Goal: Information Seeking & Learning: Learn about a topic

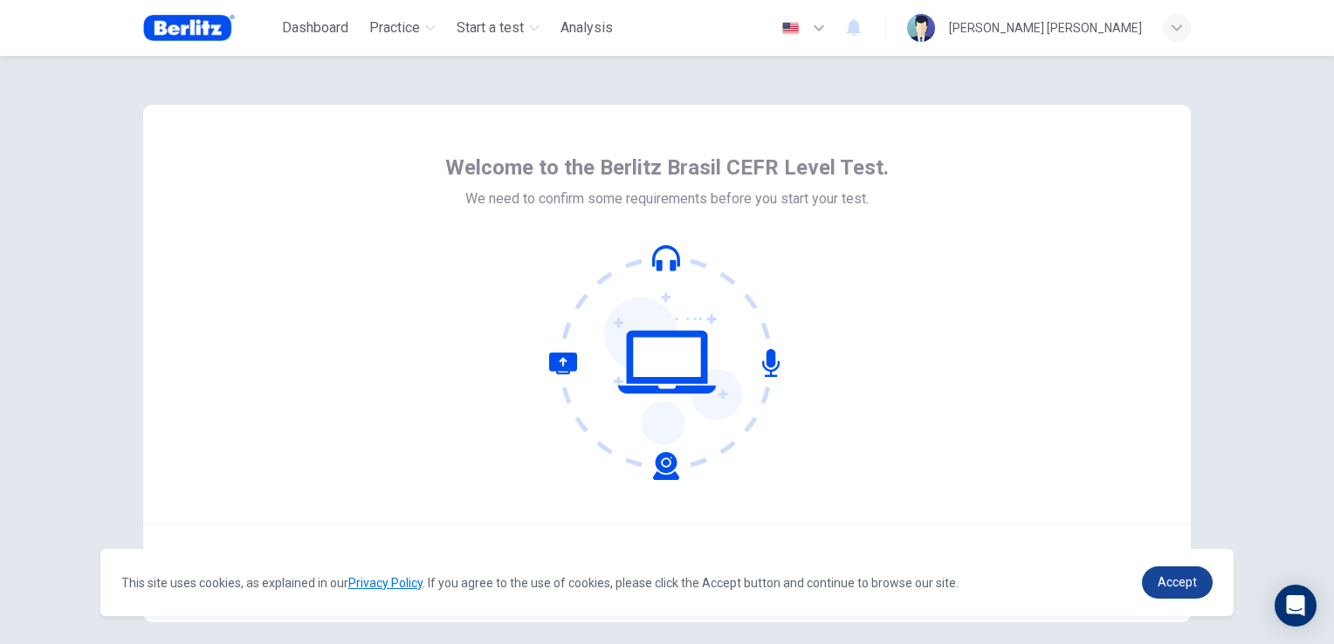
click at [1187, 580] on span "Accept" at bounding box center [1177, 582] width 39 height 14
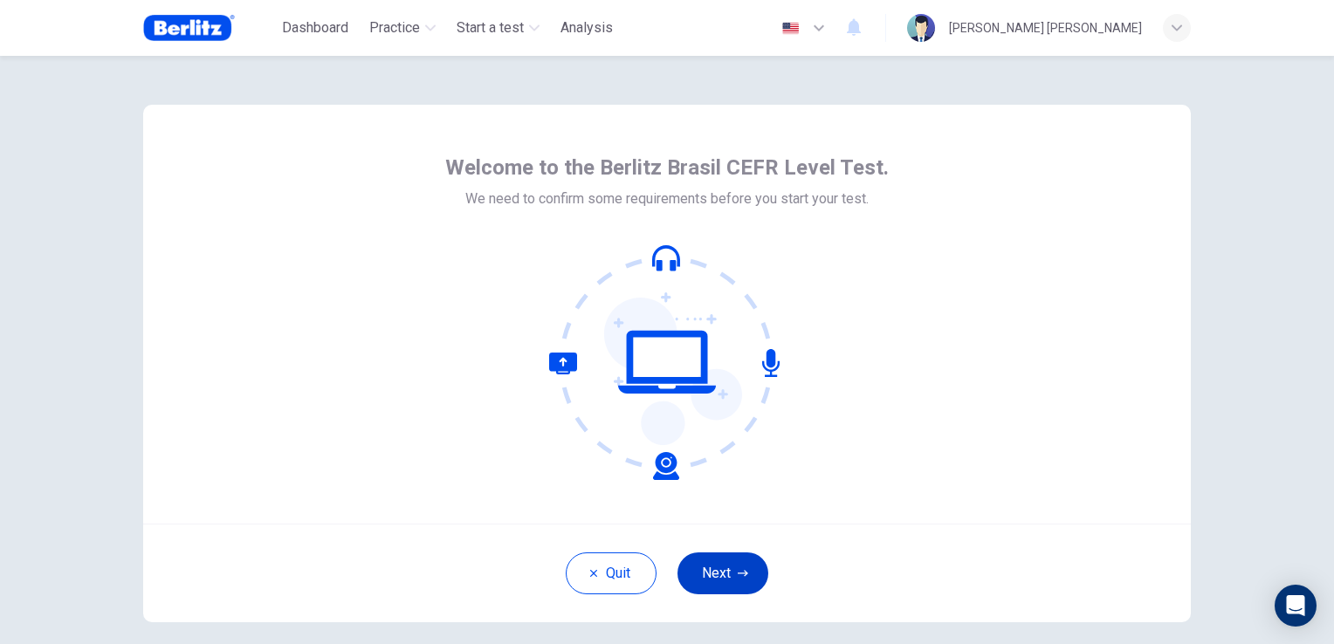
click at [716, 575] on button "Next" at bounding box center [723, 574] width 91 height 42
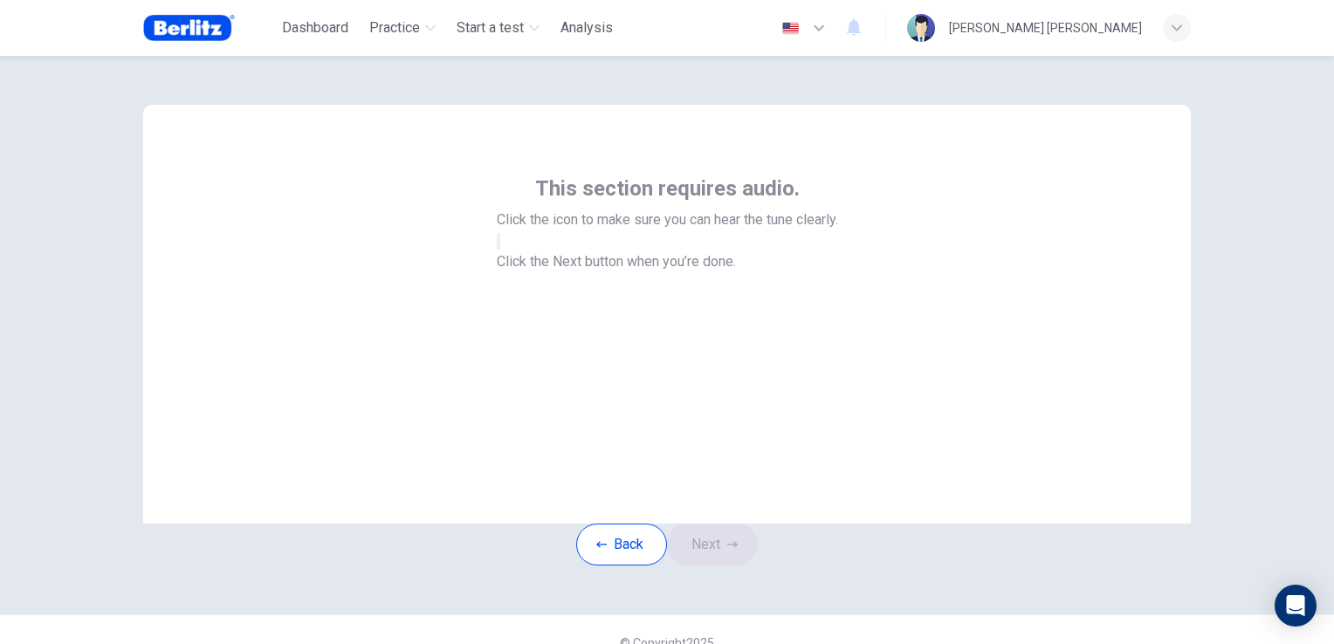
click at [499, 245] on icon "button" at bounding box center [499, 245] width 0 height 0
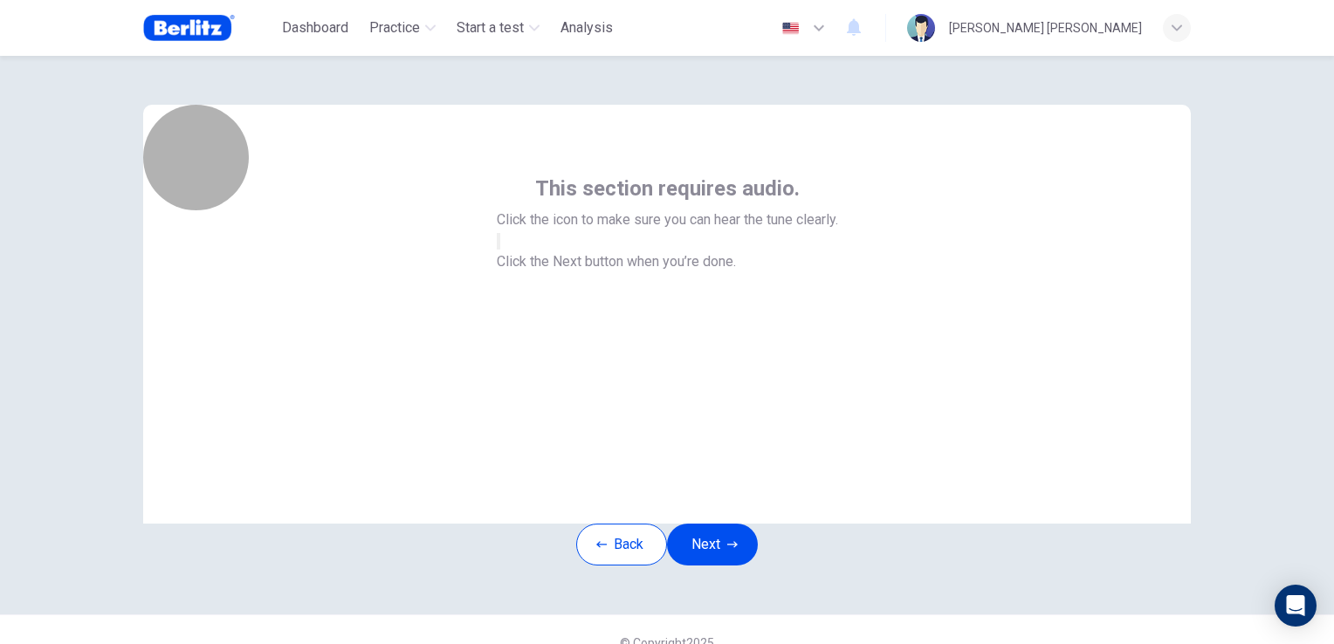
click at [520, 264] on icon "button" at bounding box center [509, 256] width 21 height 16
click at [500, 250] on button "button" at bounding box center [498, 241] width 3 height 17
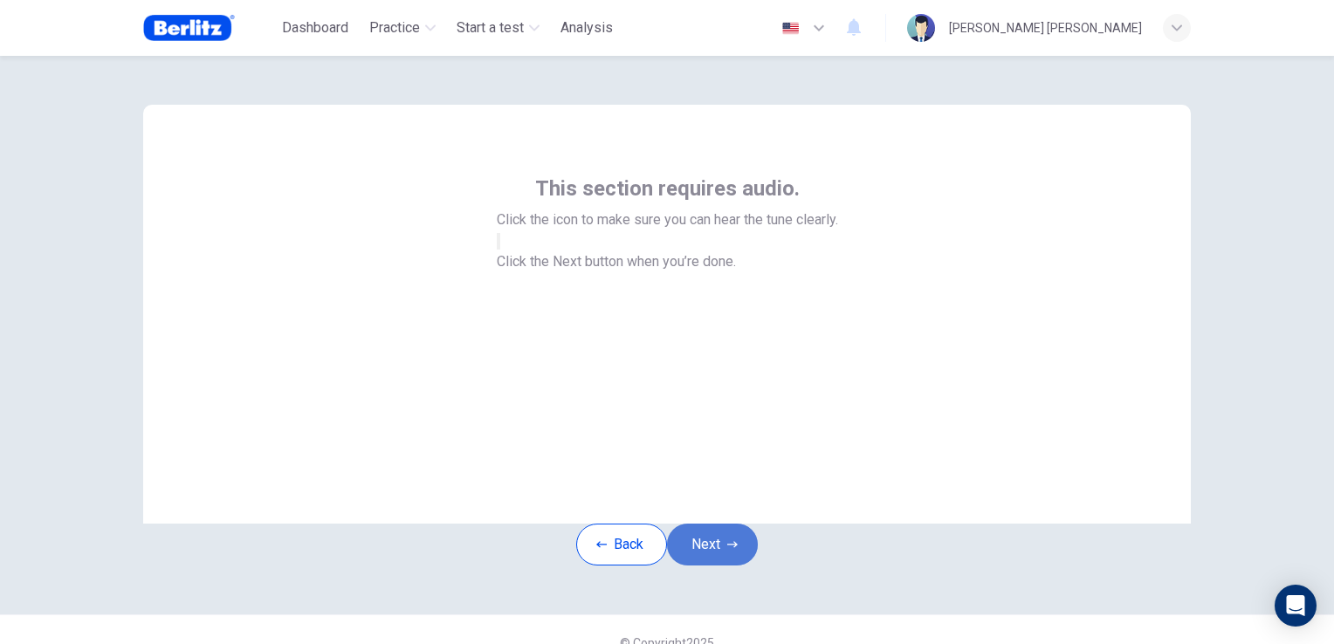
click at [706, 566] on button "Next" at bounding box center [712, 545] width 91 height 42
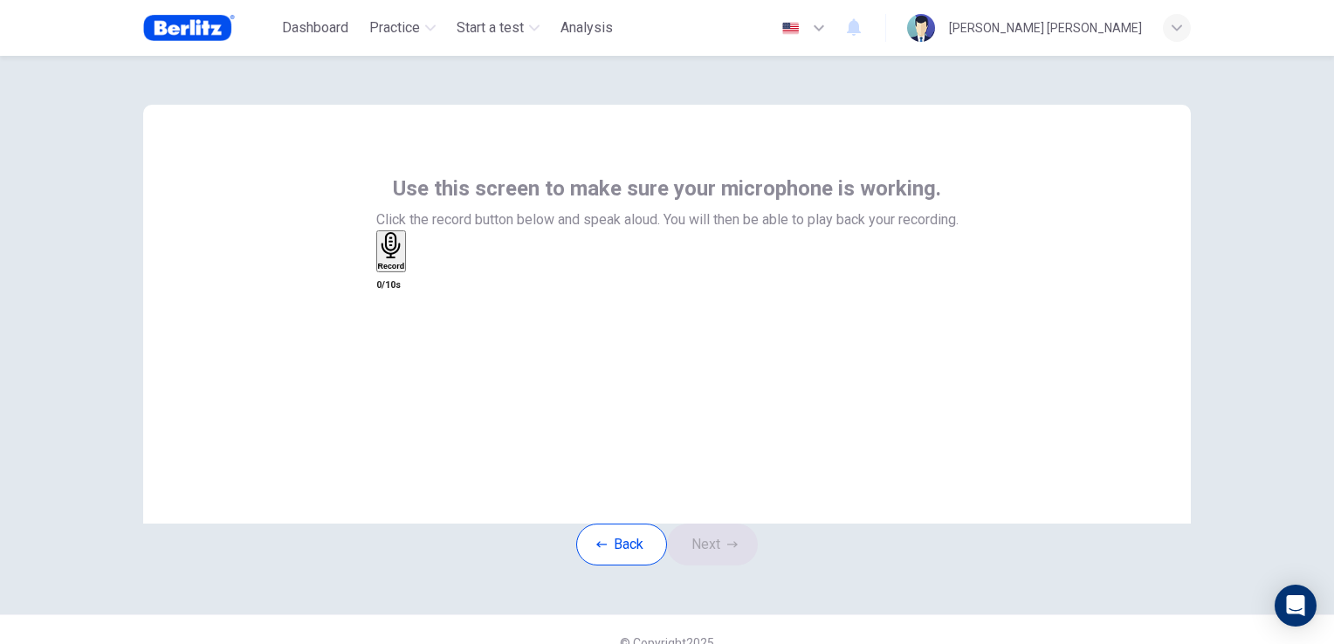
click at [405, 271] on h6 "Record" at bounding box center [391, 266] width 27 height 9
click at [737, 550] on icon "button" at bounding box center [732, 545] width 10 height 10
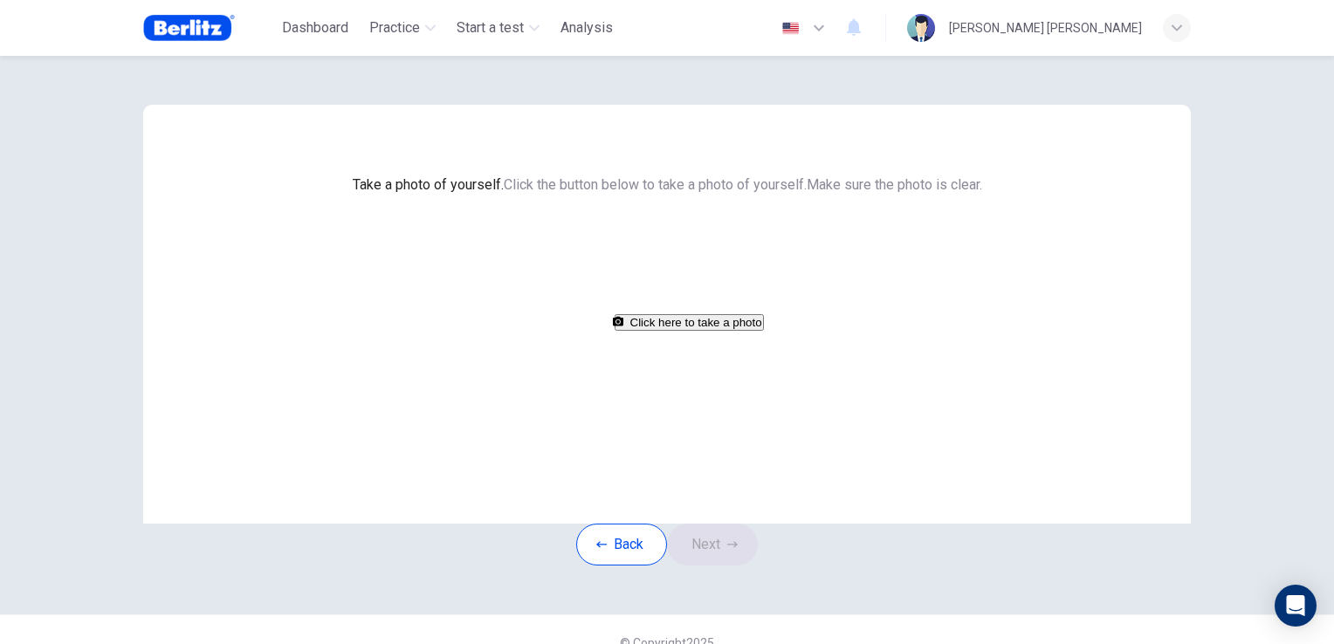
click at [715, 331] on button "Click here to take a photo" at bounding box center [689, 322] width 149 height 17
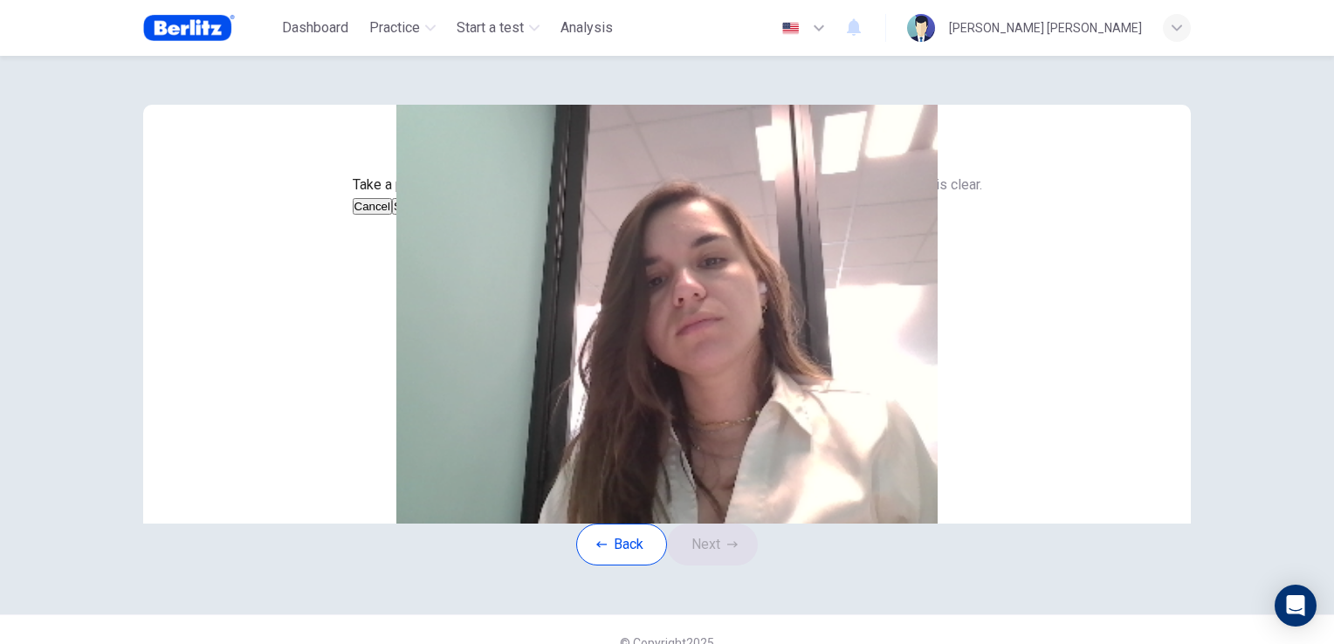
click at [422, 215] on button "Save" at bounding box center [407, 206] width 30 height 17
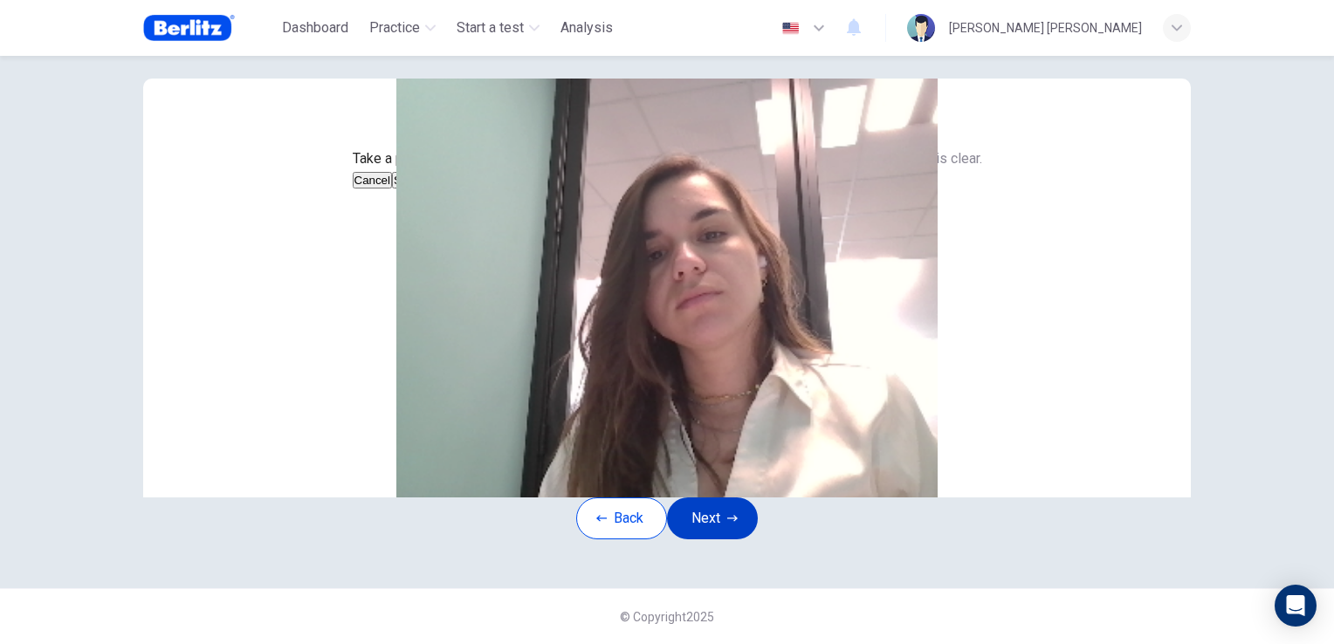
drag, startPoint x: 727, startPoint y: 487, endPoint x: 737, endPoint y: 484, distance: 11.0
click at [727, 498] on button "Next" at bounding box center [712, 519] width 91 height 42
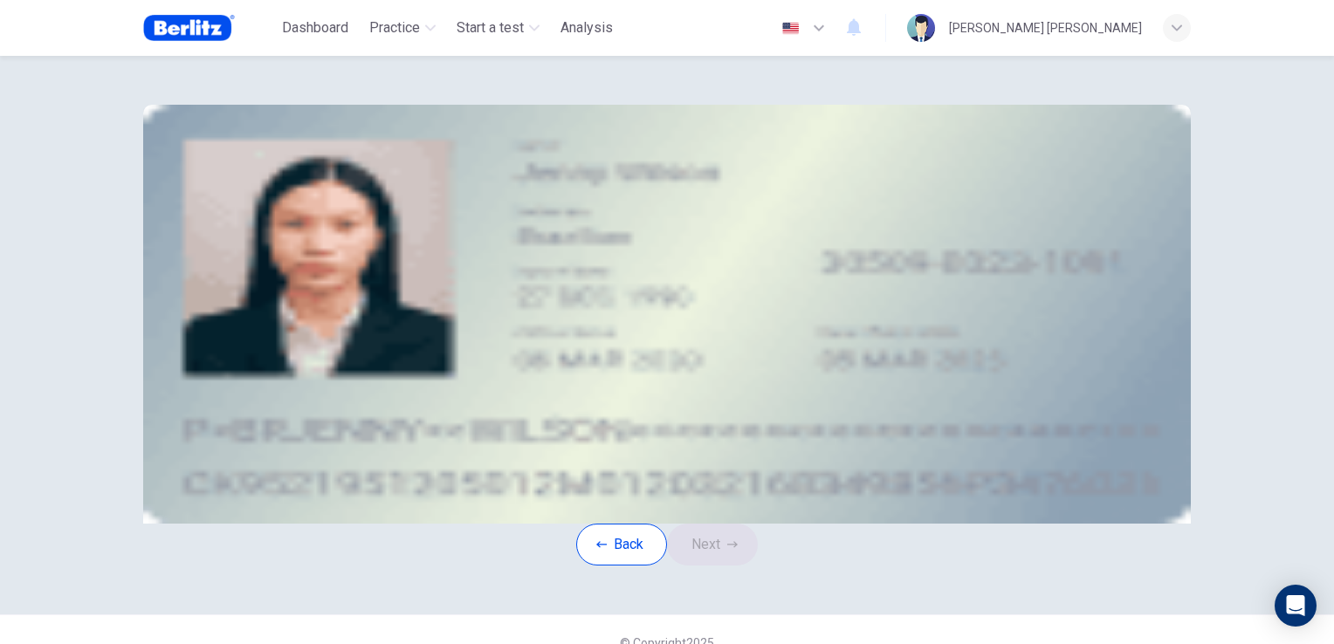
scroll to position [87, 0]
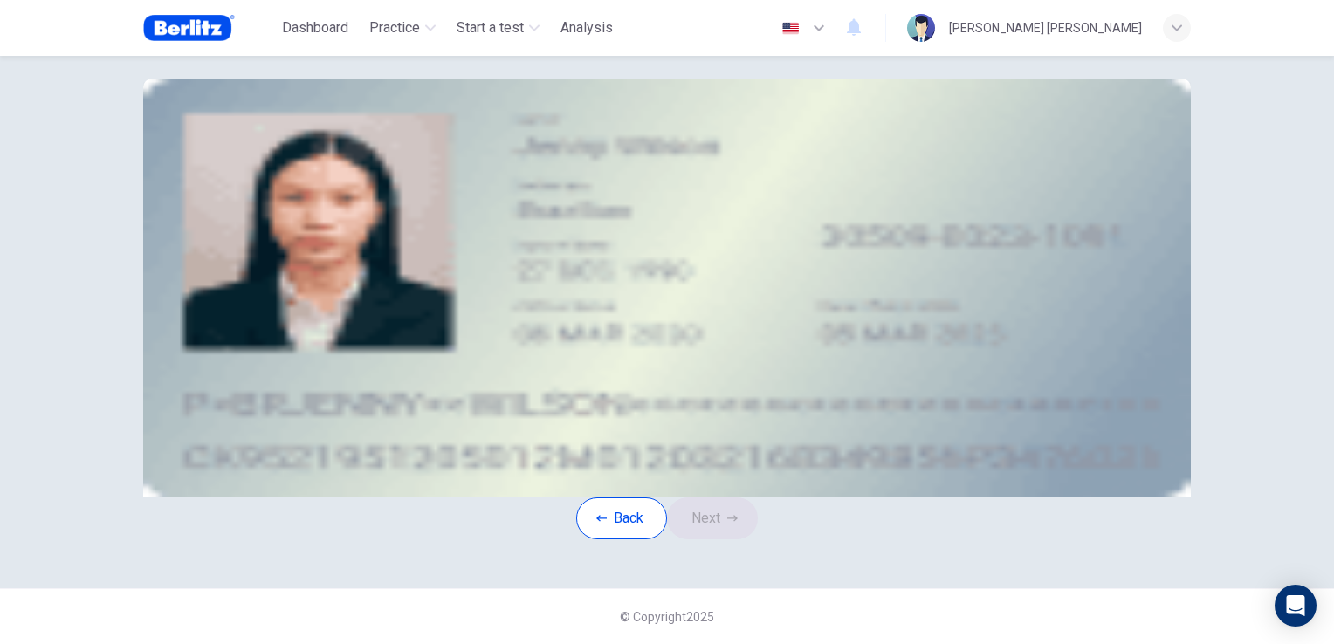
click at [276, 210] on button "upload" at bounding box center [273, 201] width 3 height 17
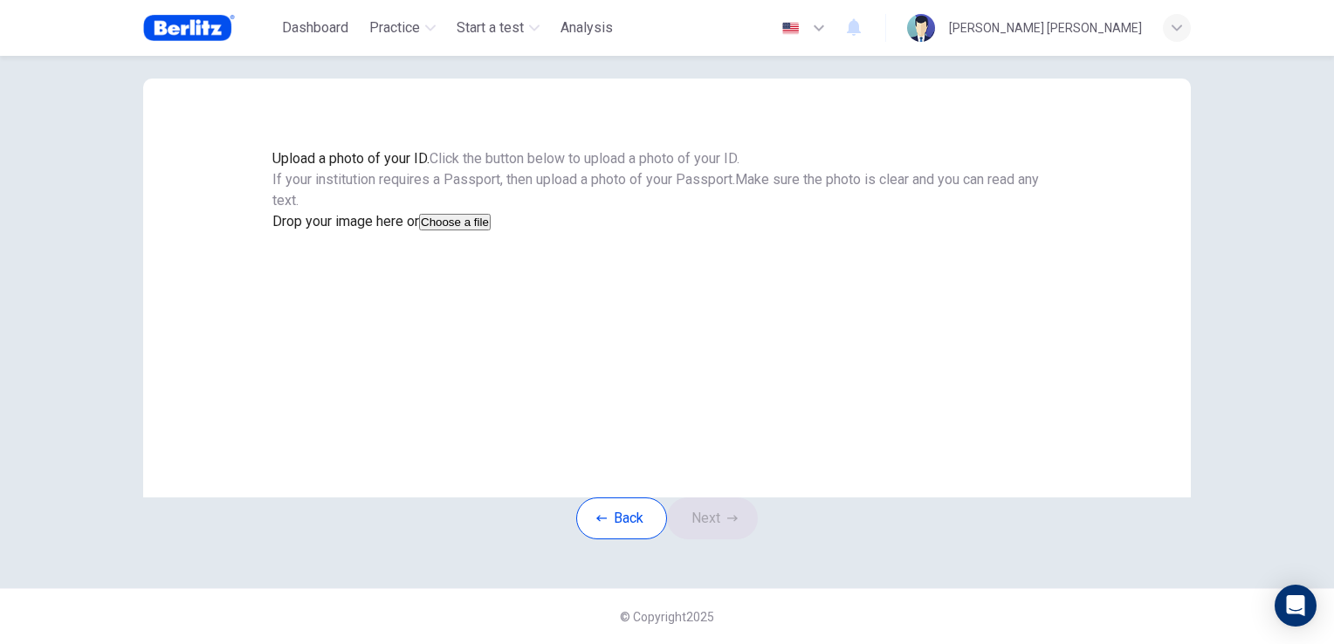
click at [491, 231] on button "Choose a file" at bounding box center [455, 222] width 72 height 17
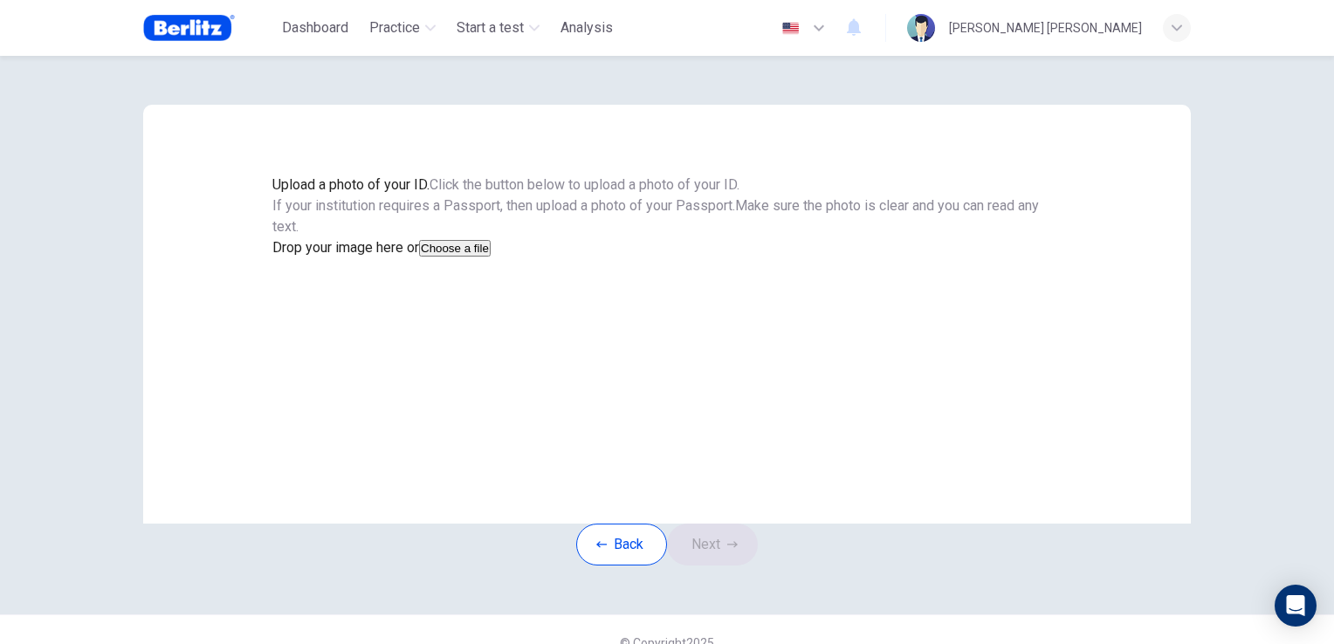
scroll to position [0, 0]
click at [491, 257] on button "Choose a file" at bounding box center [455, 248] width 72 height 17
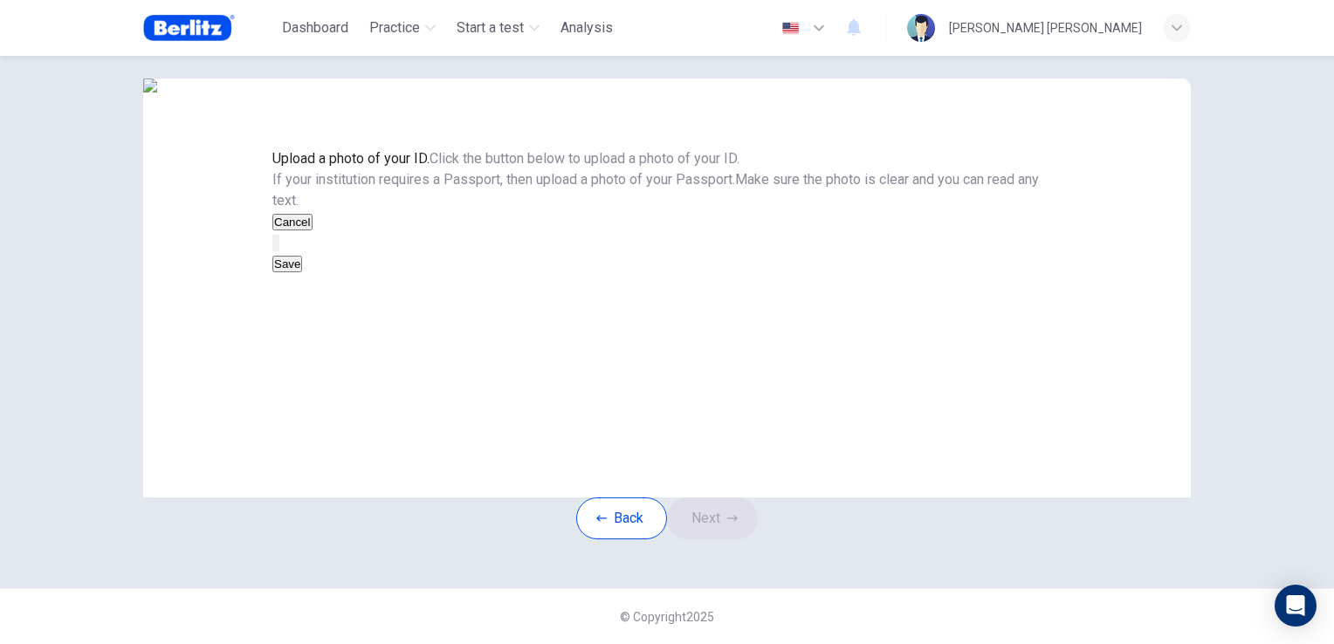
scroll to position [177, 0]
click at [748, 498] on div "Back Next" at bounding box center [667, 519] width 182 height 42
click at [276, 251] on button "button" at bounding box center [273, 243] width 3 height 17
click at [279, 251] on button "button" at bounding box center [277, 243] width 3 height 17
click at [302, 272] on button "Save" at bounding box center [287, 264] width 30 height 17
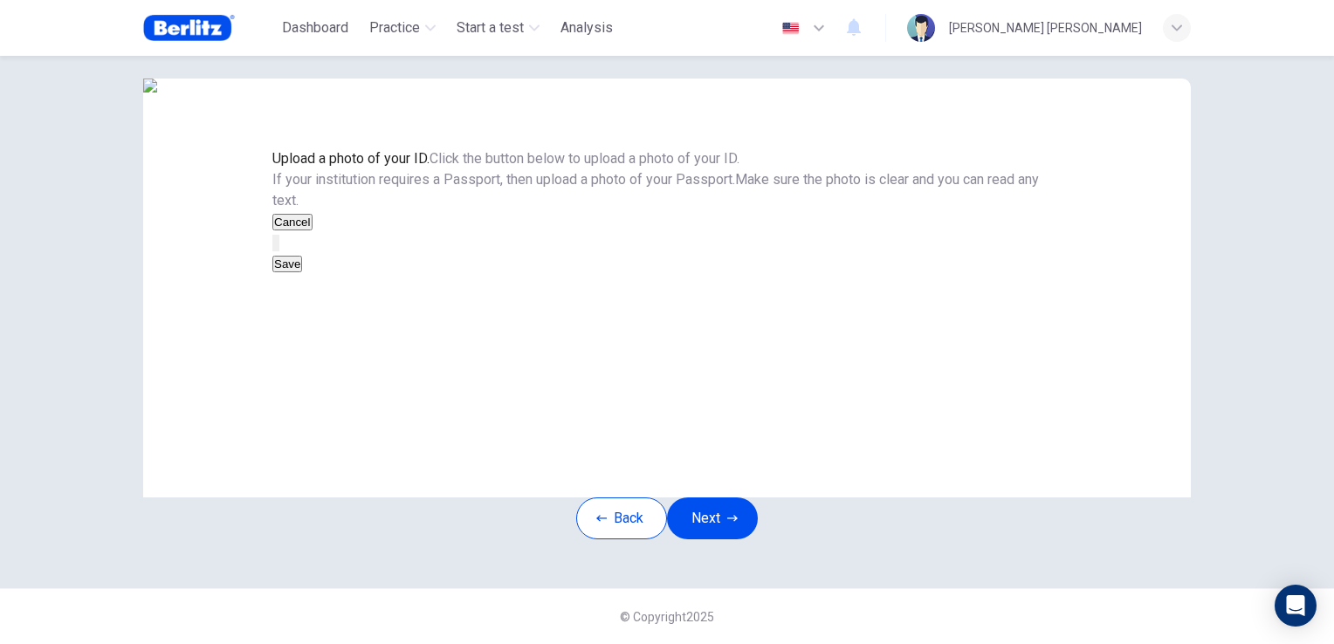
click at [746, 498] on button "Next" at bounding box center [712, 519] width 91 height 42
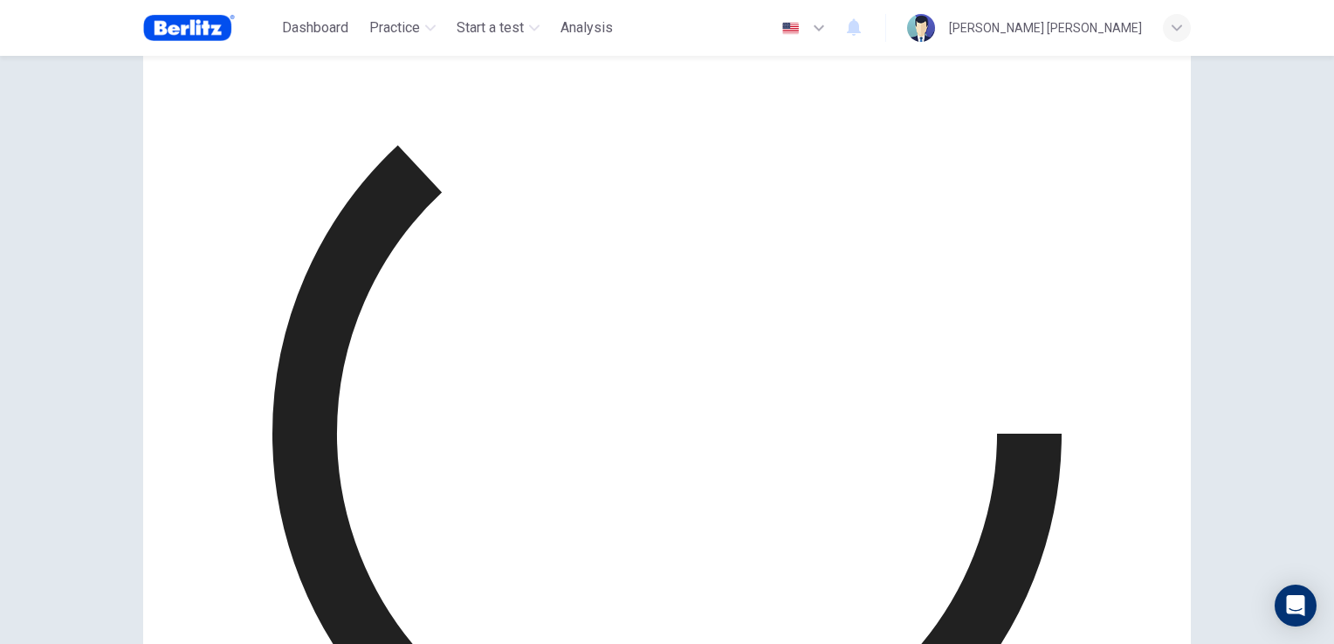
scroll to position [110, 0]
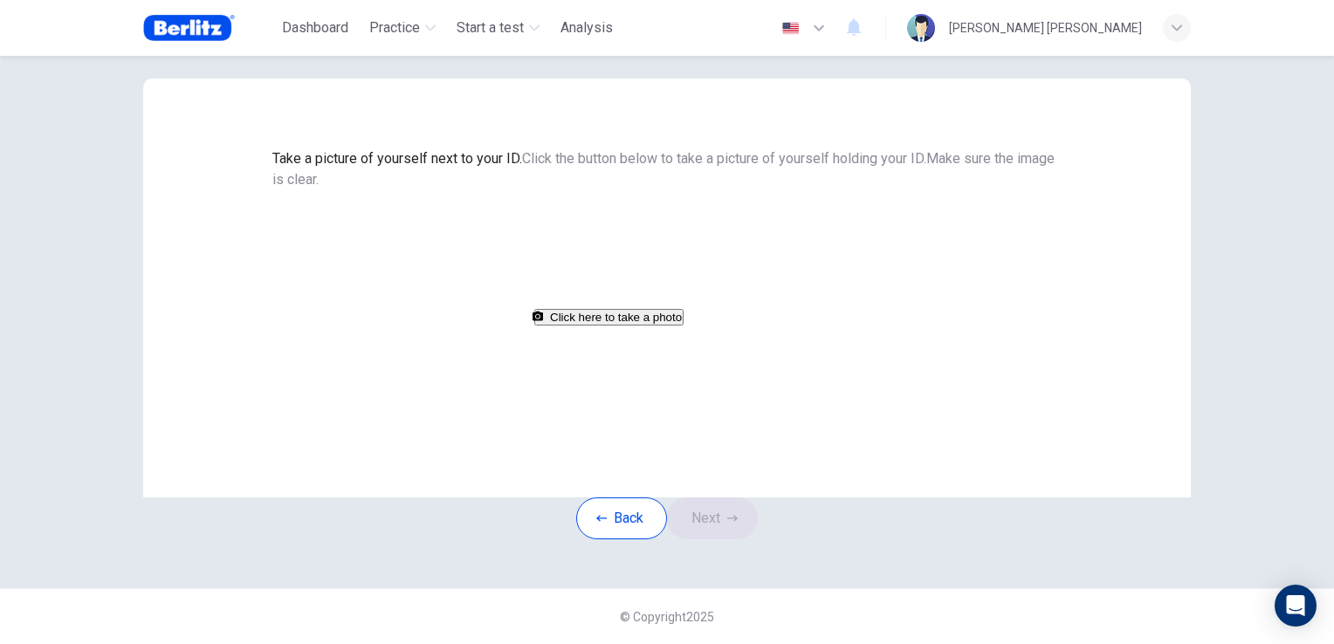
click at [522, 150] on span "Take a picture of yourself next to your ID." at bounding box center [397, 158] width 250 height 17
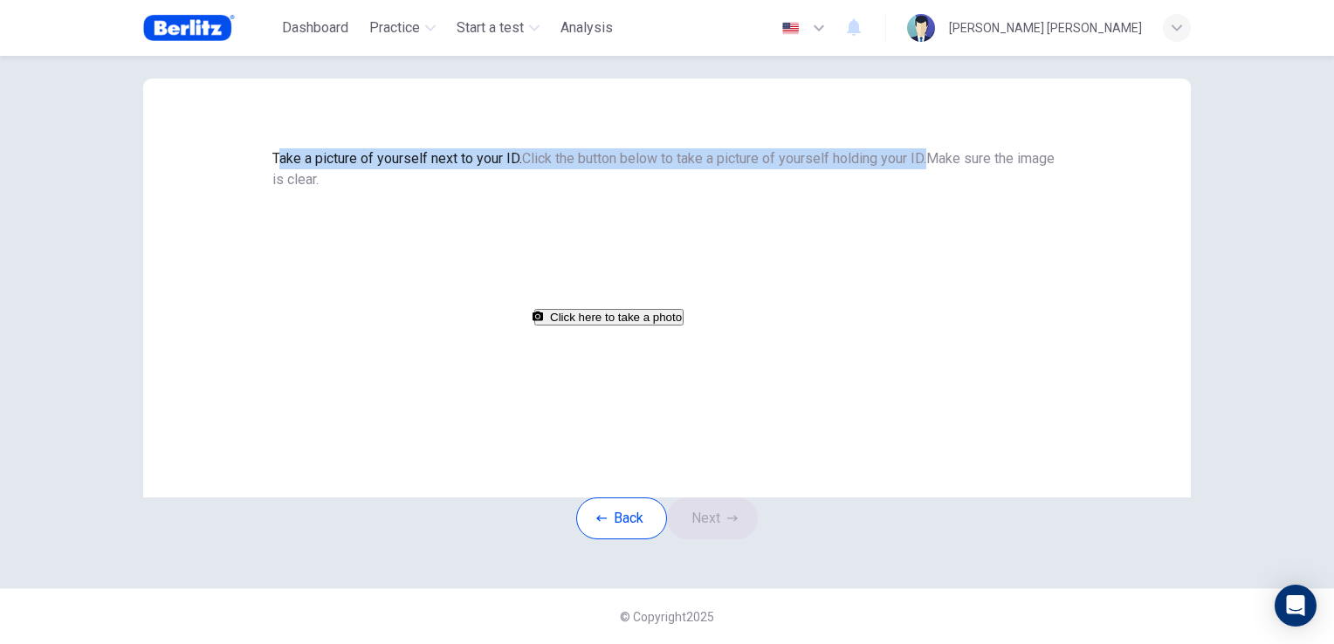
drag, startPoint x: 517, startPoint y: 75, endPoint x: 900, endPoint y: 86, distance: 383.5
click at [900, 148] on div "Take a picture of yourself next to your ID. Click the button below to take a pi…" at bounding box center [666, 237] width 789 height 179
drag, startPoint x: 900, startPoint y: 86, endPoint x: 834, endPoint y: 108, distance: 70.1
click at [834, 148] on div "Take a picture of yourself next to your ID. Click the button below to take a pi…" at bounding box center [666, 237] width 789 height 179
drag, startPoint x: 894, startPoint y: 103, endPoint x: 897, endPoint y: 119, distance: 15.9
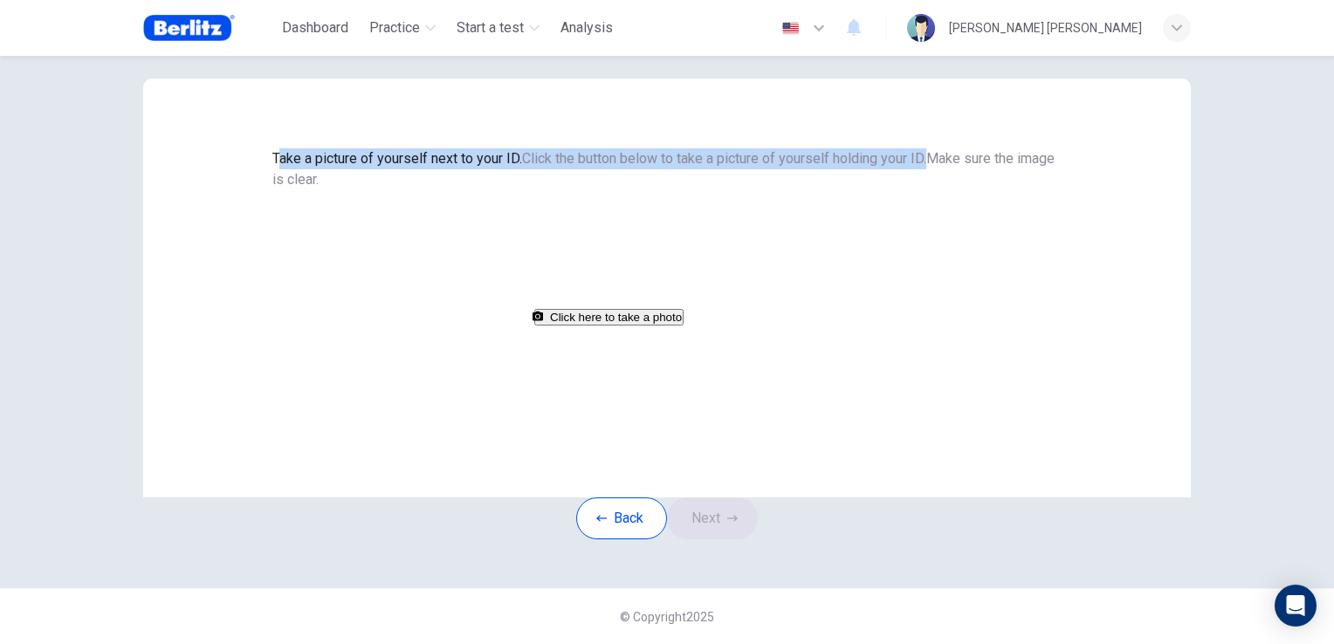
click at [895, 148] on div "Take a picture of yourself next to your ID. Click the button below to take a pi…" at bounding box center [666, 237] width 789 height 179
click at [890, 148] on div "Take a picture of yourself next to your ID. Click the button below to take a pi…" at bounding box center [666, 237] width 789 height 179
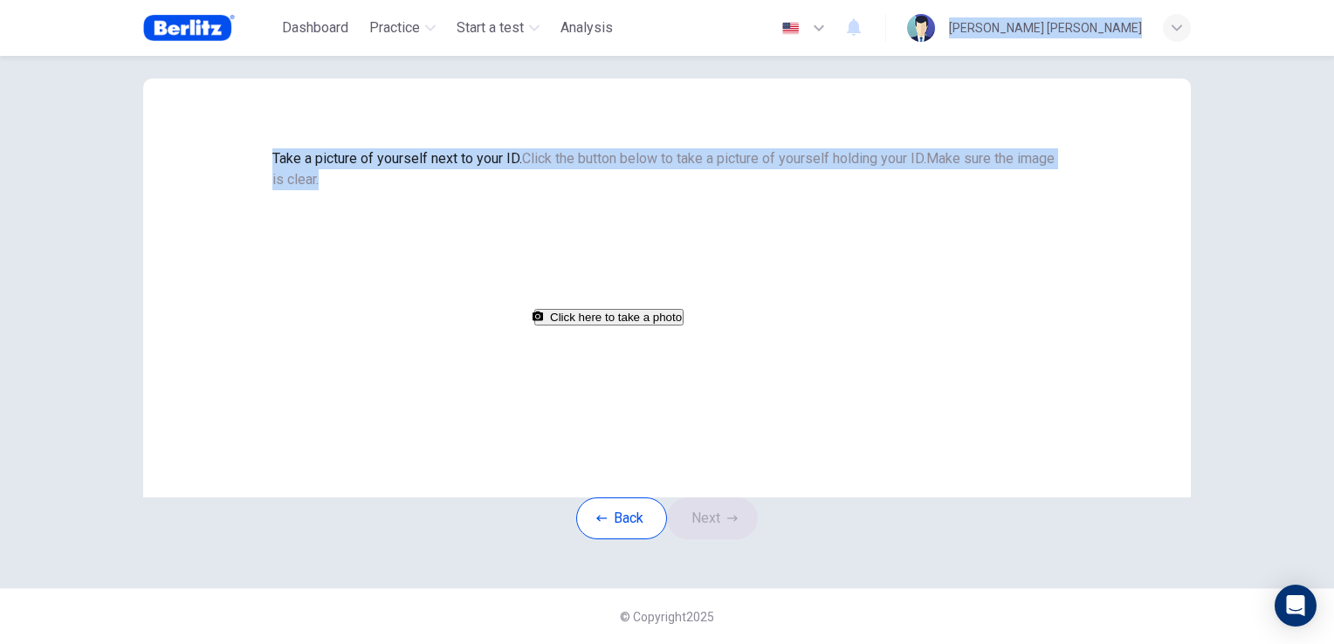
scroll to position [0, 0]
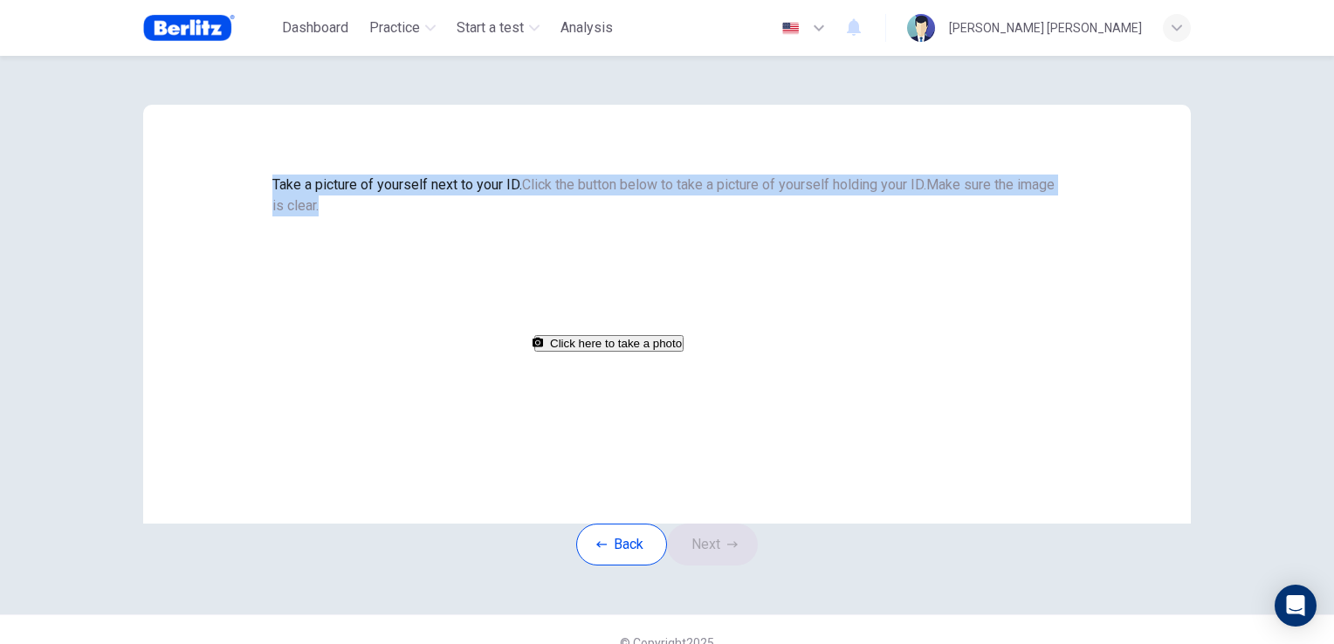
drag, startPoint x: 756, startPoint y: 138, endPoint x: 402, endPoint y: 58, distance: 363.5
click at [402, 58] on div "Take a picture of yourself next to your ID. Click the button below to take a pi…" at bounding box center [667, 335] width 1104 height 559
copy div "Take a picture of yourself next to your ID. Click the button below to take a pi…"
click at [684, 352] on button "Click here to take a photo" at bounding box center [608, 343] width 149 height 17
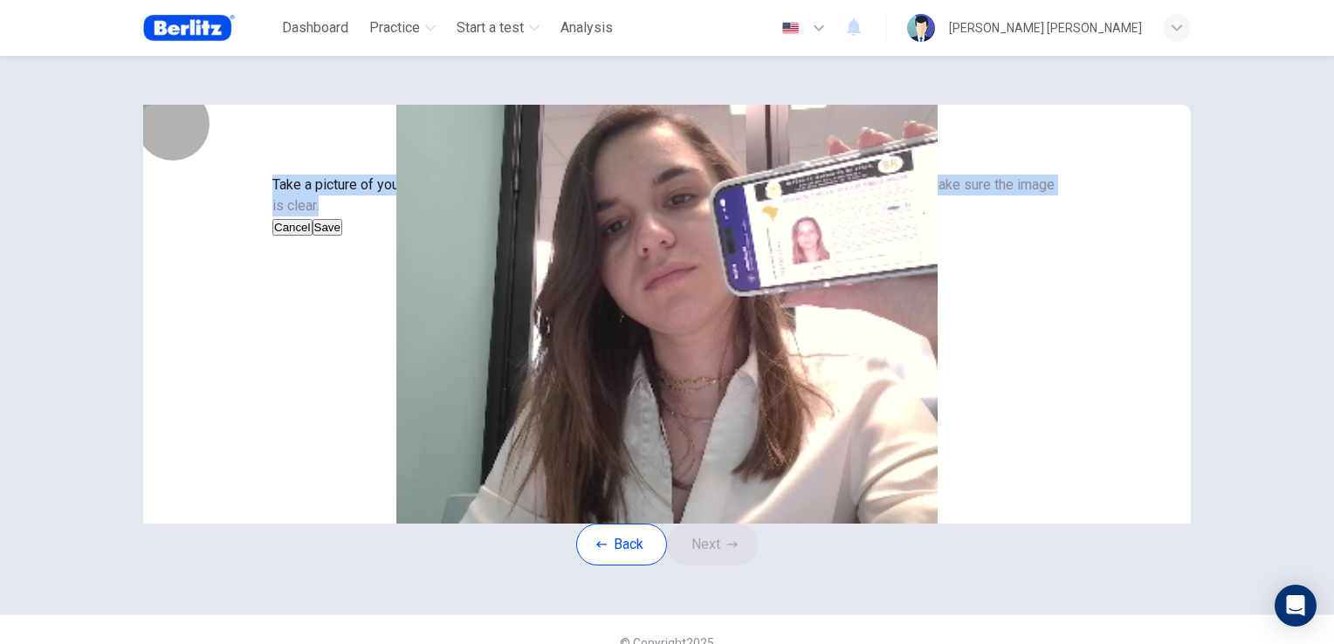
click at [342, 236] on button "Save" at bounding box center [328, 227] width 30 height 17
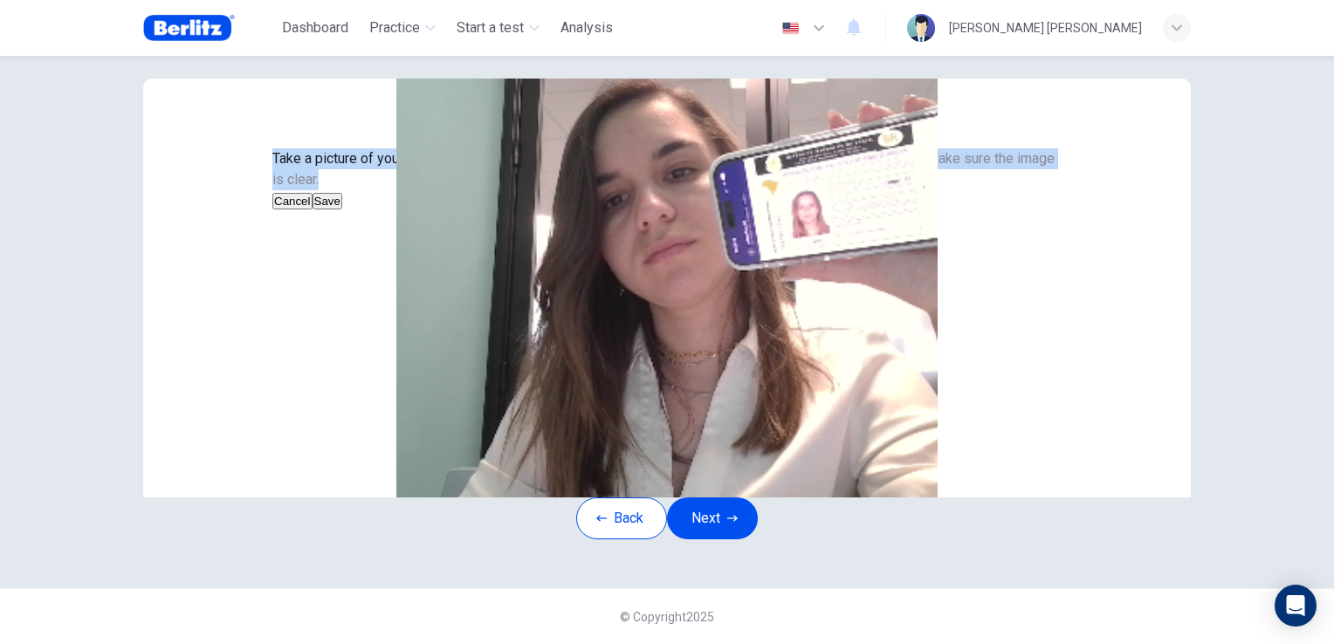
click at [708, 512] on button "Next" at bounding box center [712, 519] width 91 height 42
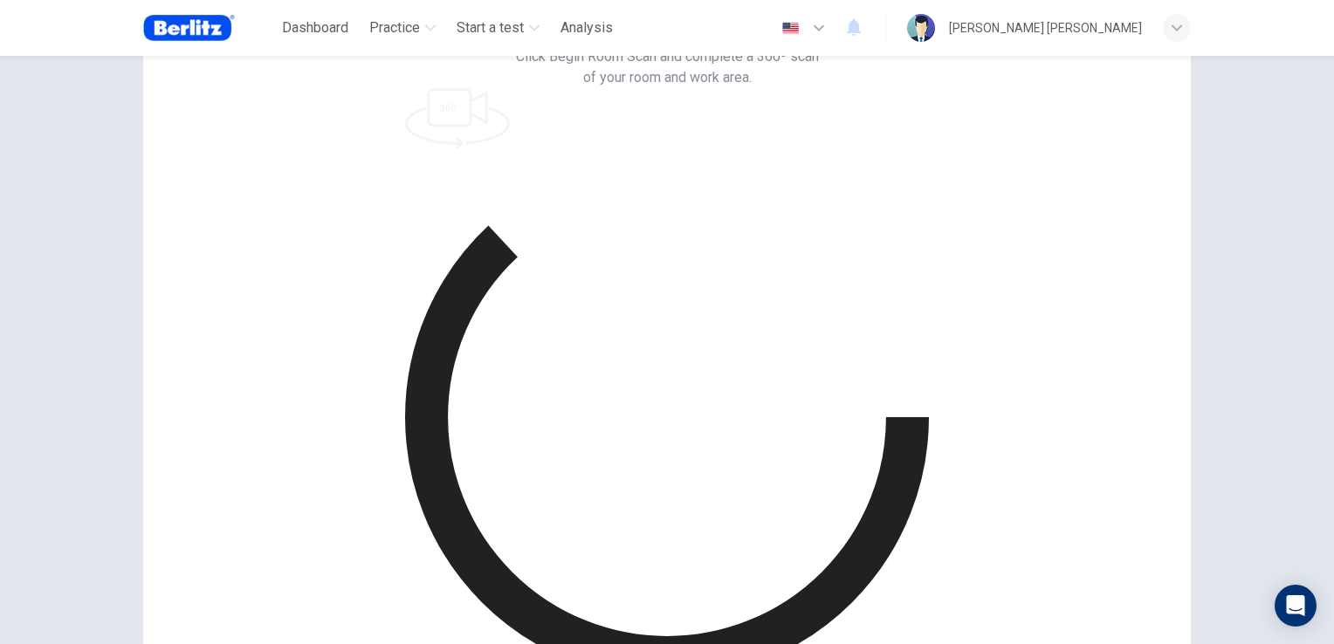
scroll to position [82, 0]
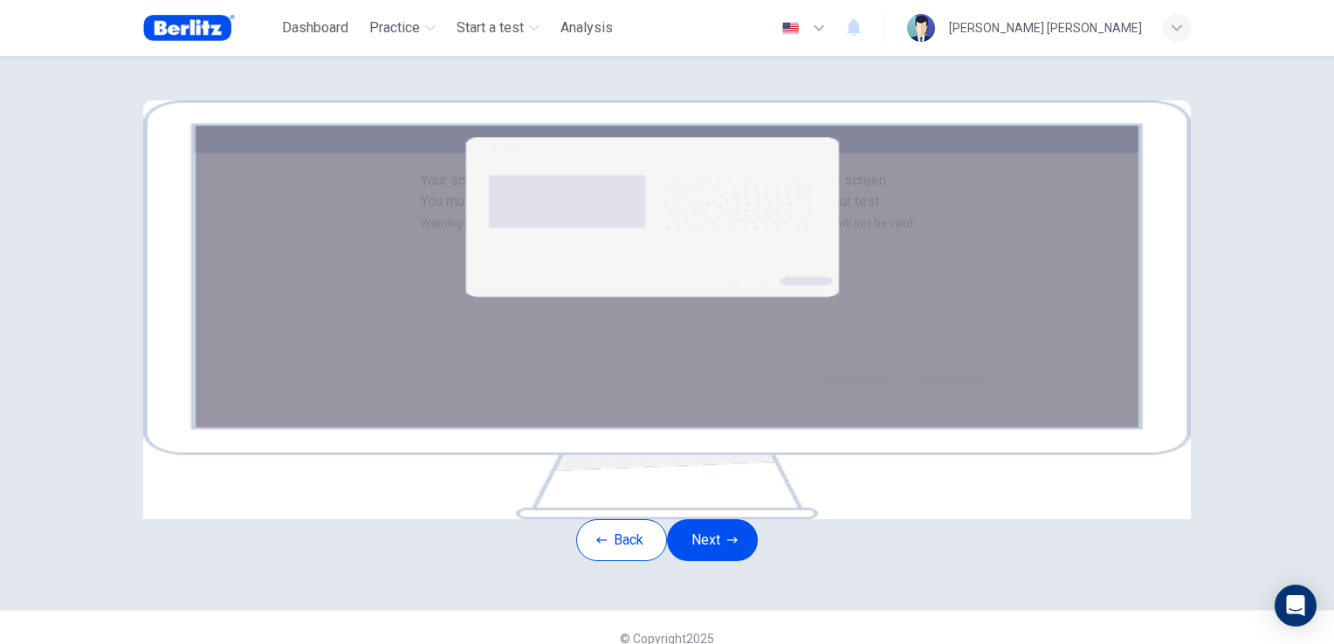
scroll to position [0, 0]
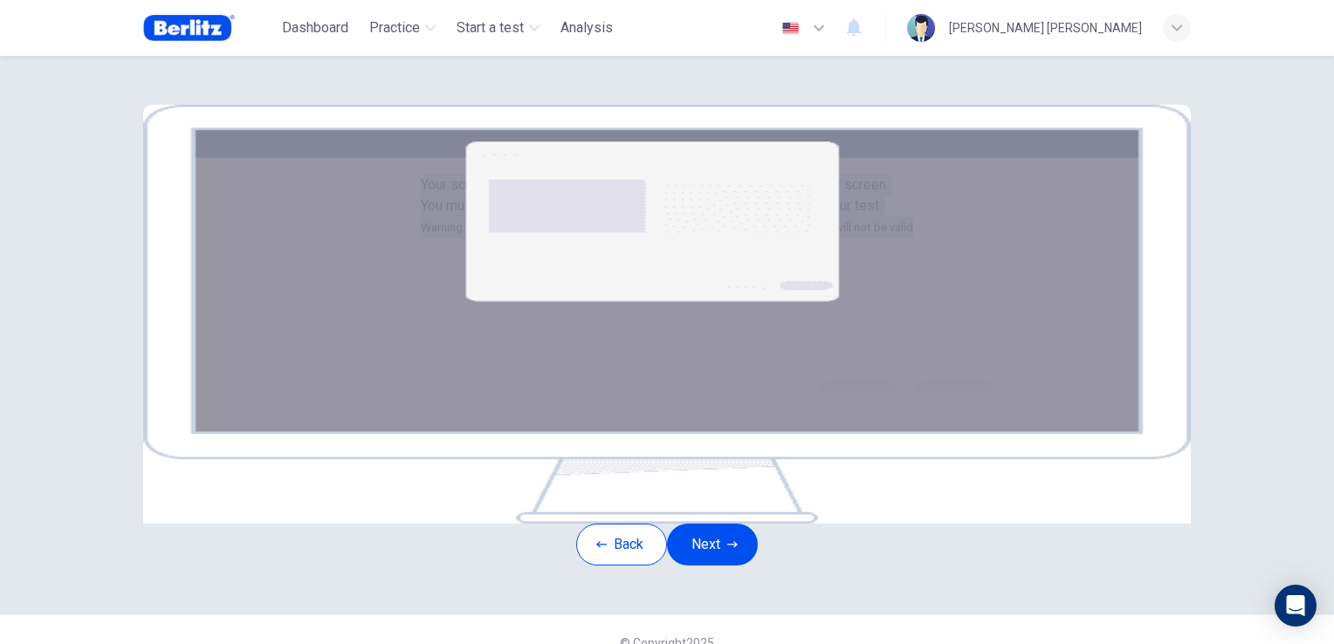
drag, startPoint x: 927, startPoint y: 302, endPoint x: 482, endPoint y: 177, distance: 462.5
click at [482, 177] on div "Your screen will also be recorded. Click the Next button to select your screen.…" at bounding box center [667, 207] width 493 height 64
copy div "Your screen will also be recorded. Click the Next button to select your screen.…"
click at [913, 238] on div "Your screen will also be recorded. Click the Next button to select your screen.…" at bounding box center [667, 207] width 493 height 64
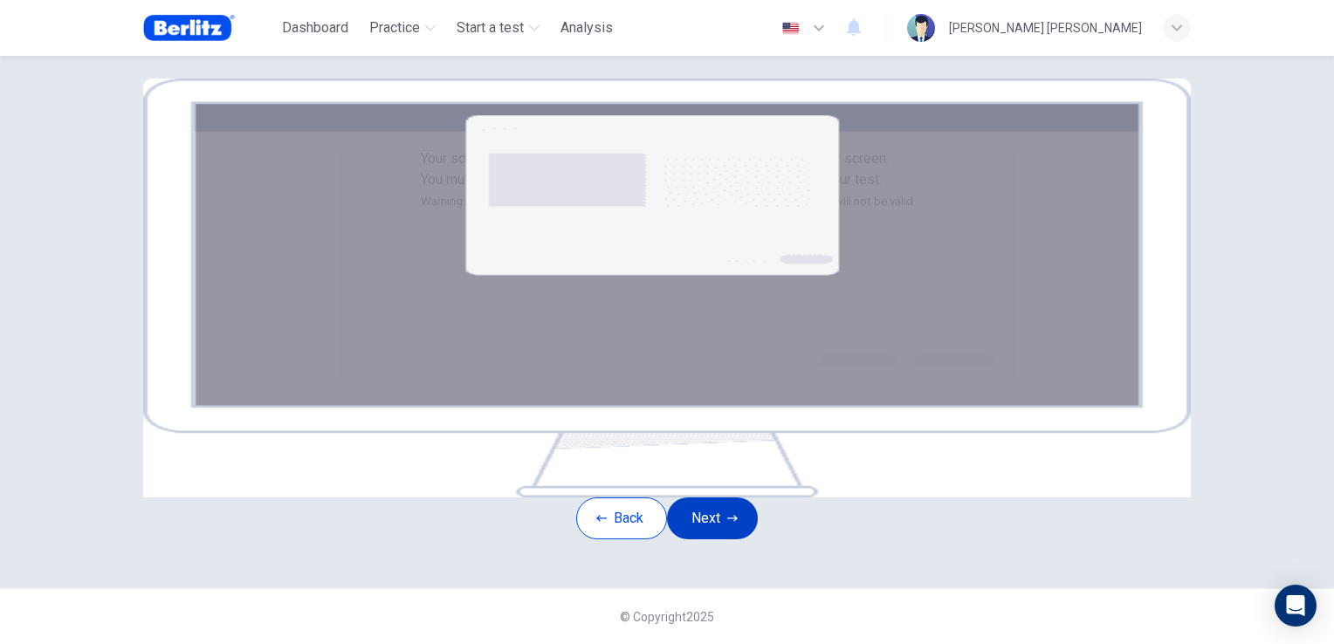
click at [710, 498] on button "Next" at bounding box center [712, 519] width 91 height 42
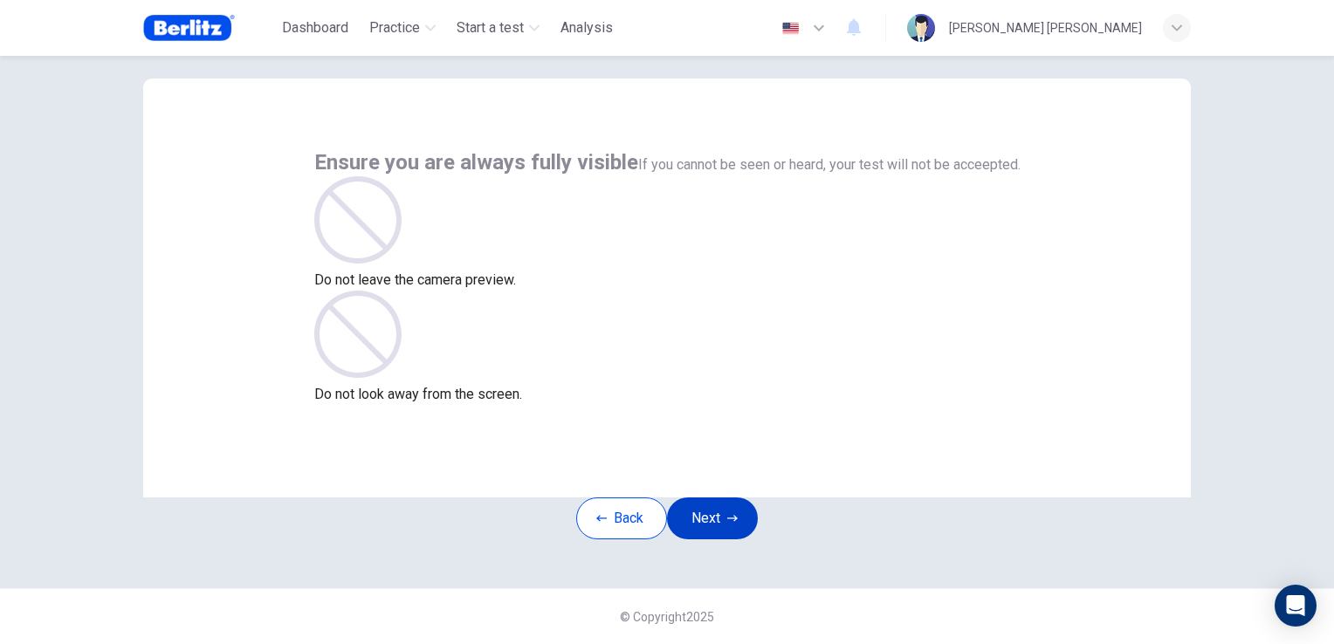
click at [727, 498] on button "Next" at bounding box center [712, 519] width 91 height 42
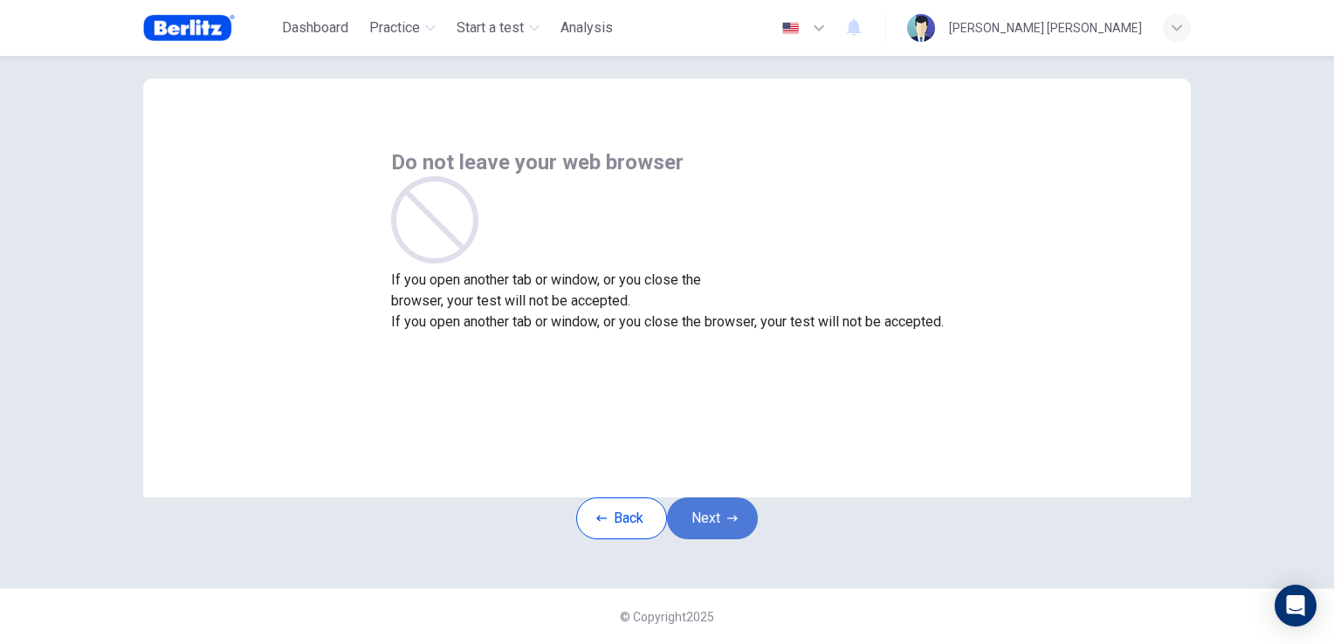
click at [727, 498] on button "Next" at bounding box center [712, 519] width 91 height 42
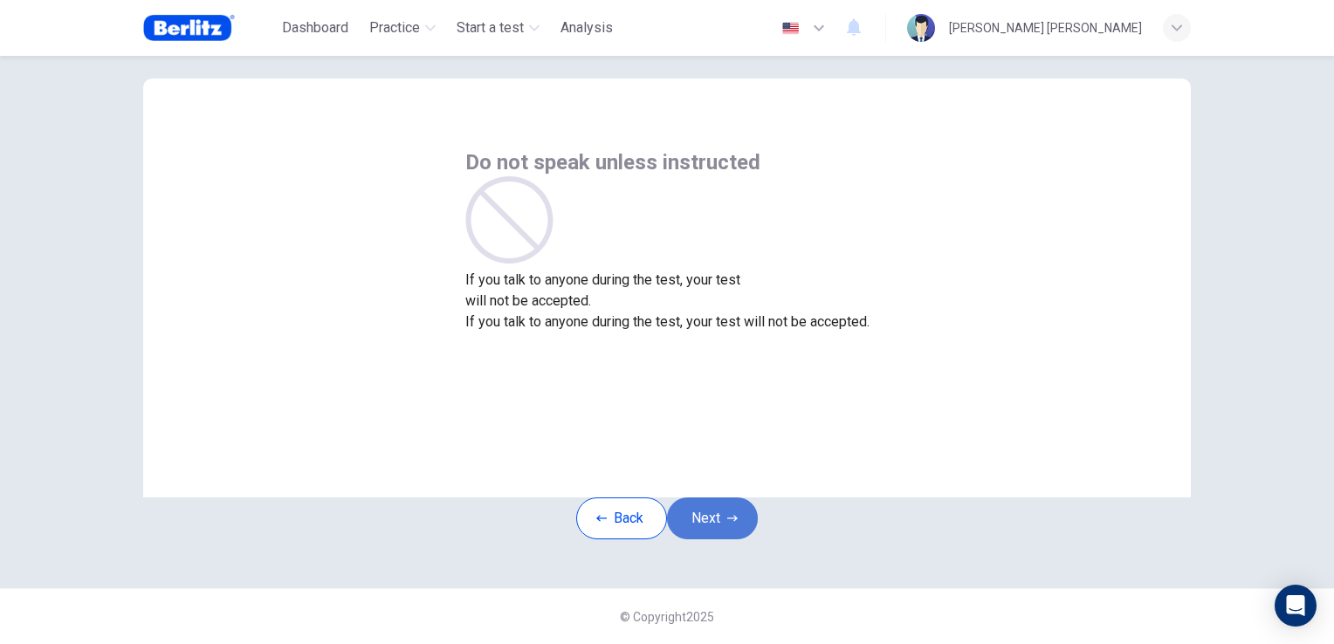
click at [727, 498] on button "Next" at bounding box center [712, 519] width 91 height 42
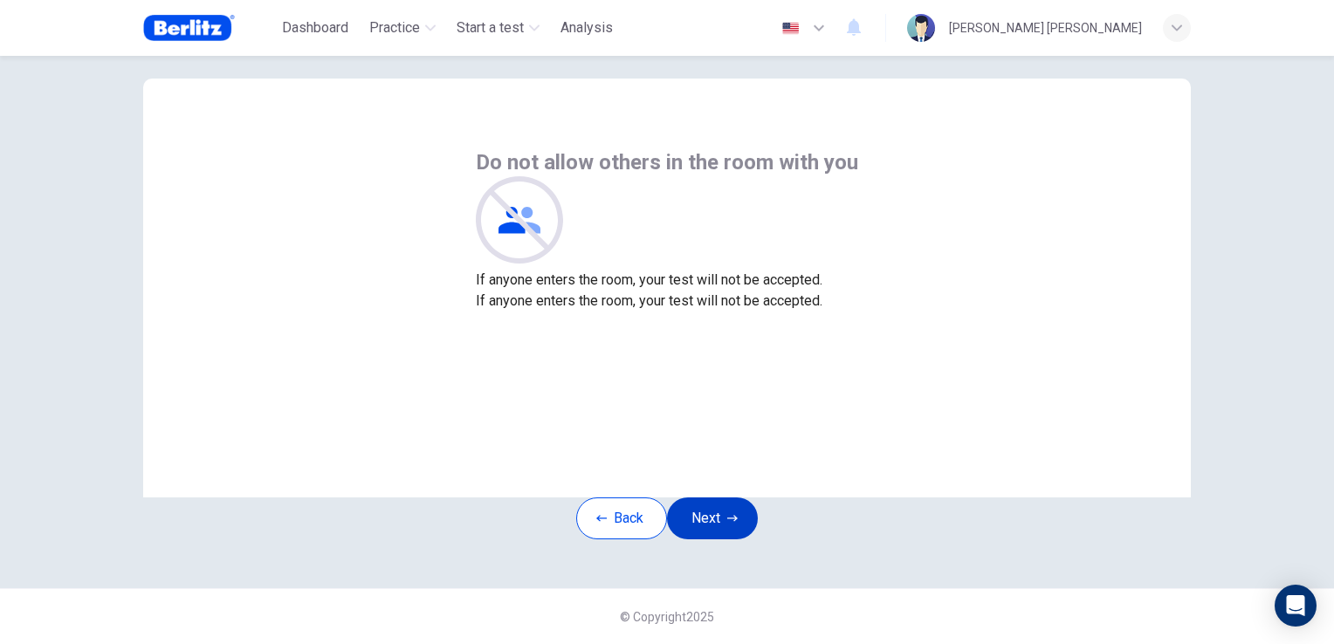
click at [727, 498] on button "Next" at bounding box center [712, 519] width 91 height 42
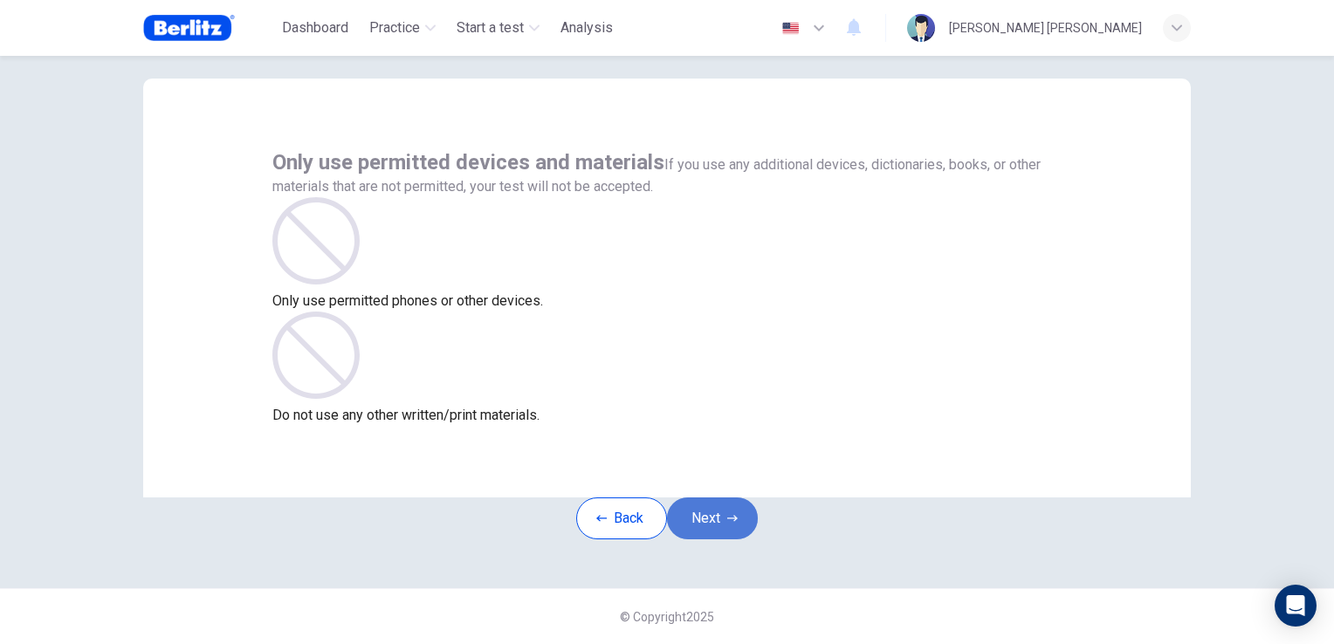
click at [727, 498] on button "Next" at bounding box center [712, 519] width 91 height 42
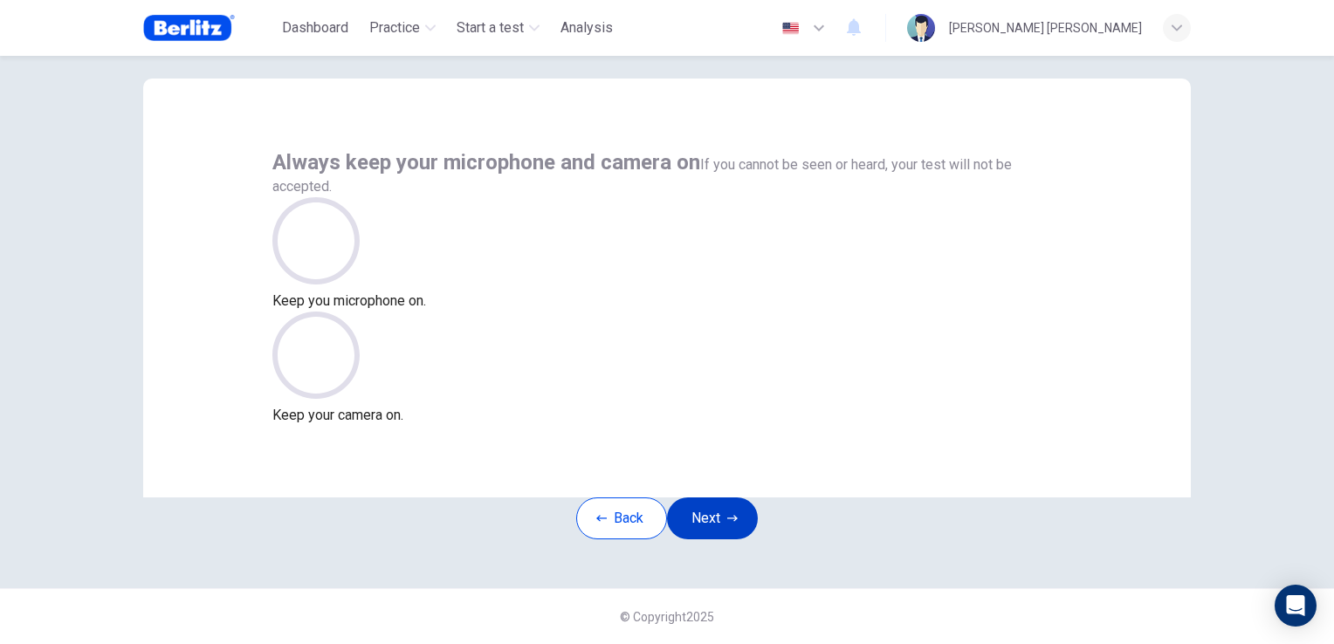
click at [727, 498] on button "Next" at bounding box center [712, 519] width 91 height 42
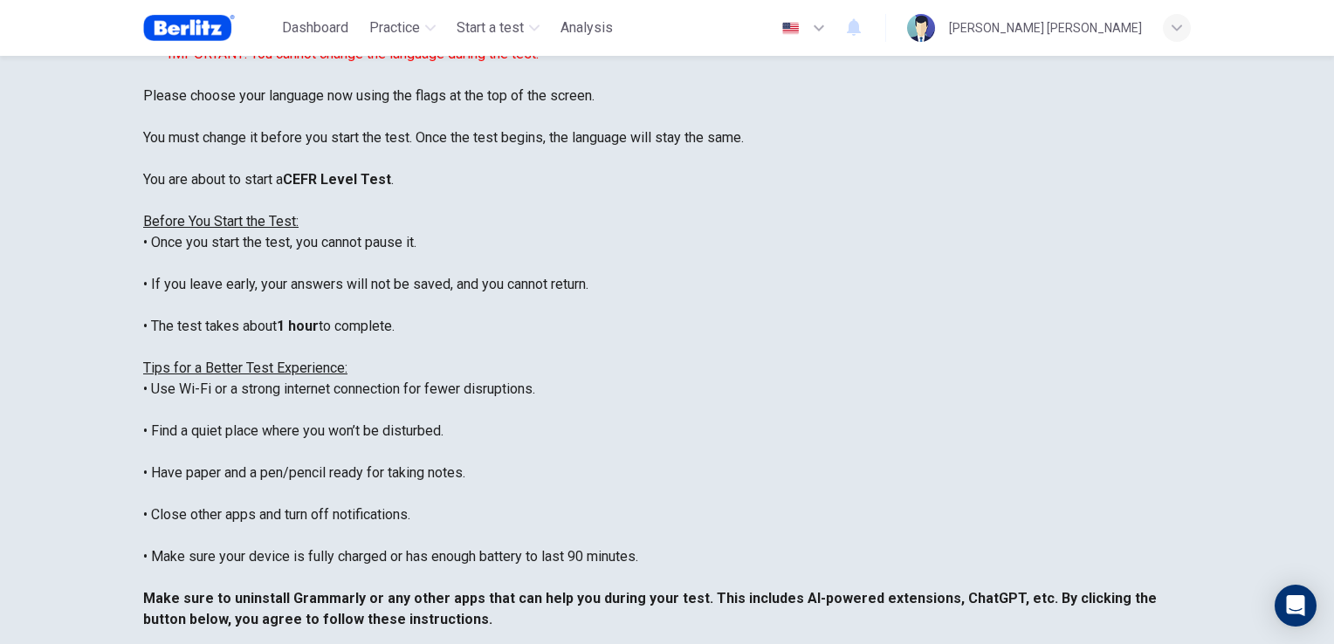
scroll to position [326, 0]
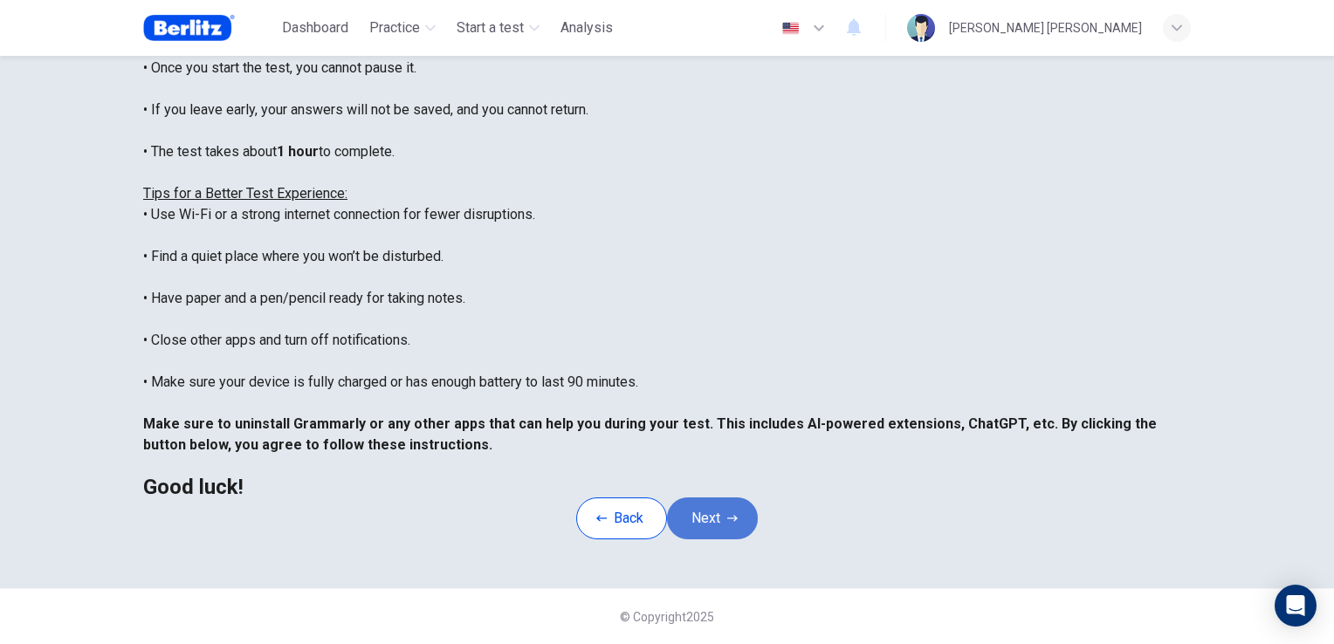
click at [738, 498] on button "Next" at bounding box center [712, 519] width 91 height 42
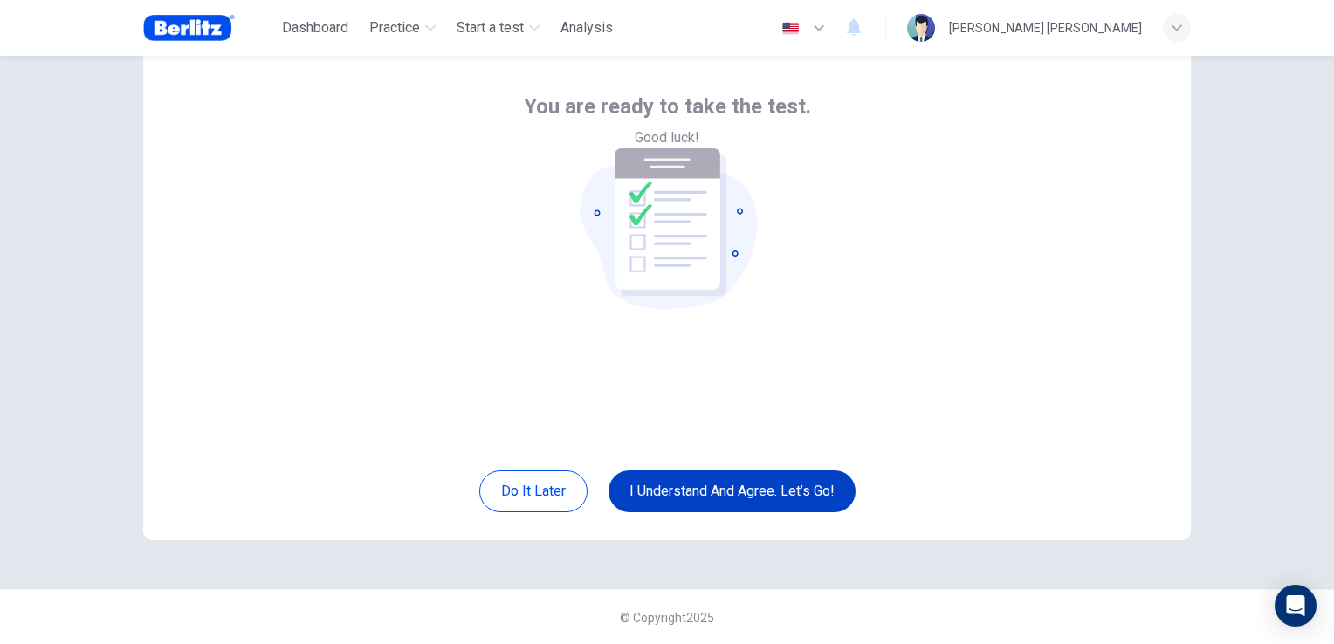
click at [772, 496] on button "I understand and agree. Let’s go!" at bounding box center [732, 492] width 247 height 42
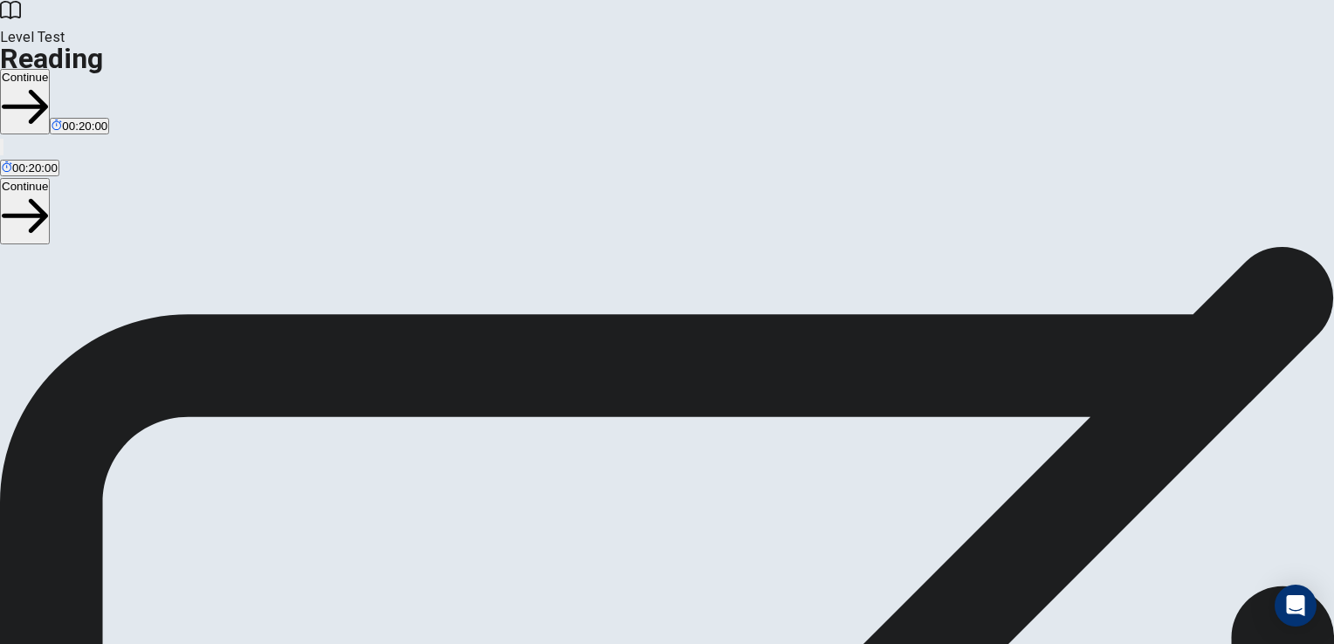
click at [50, 69] on button "Continue" at bounding box center [25, 101] width 50 height 65
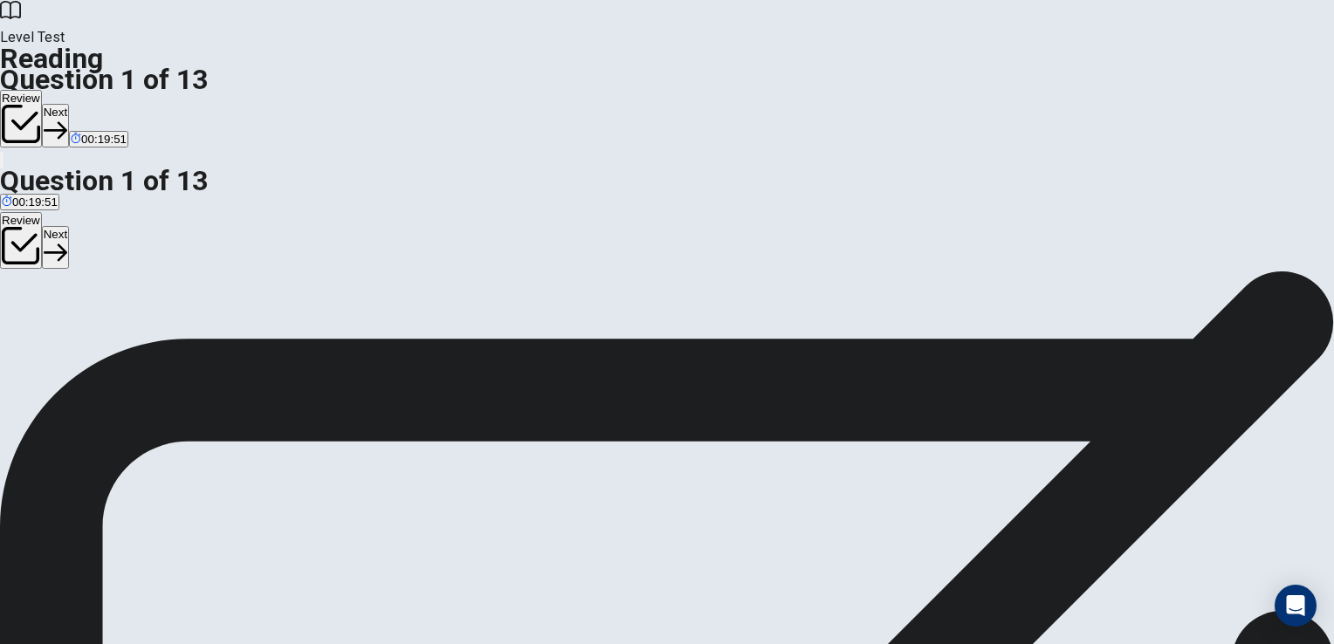
drag, startPoint x: 1182, startPoint y: 118, endPoint x: 1333, endPoint y: 83, distance: 155.9
click at [1333, 83] on html "This site uses cookies, as explained in our Privacy Policy . If you agree to th…" at bounding box center [667, 322] width 1334 height 644
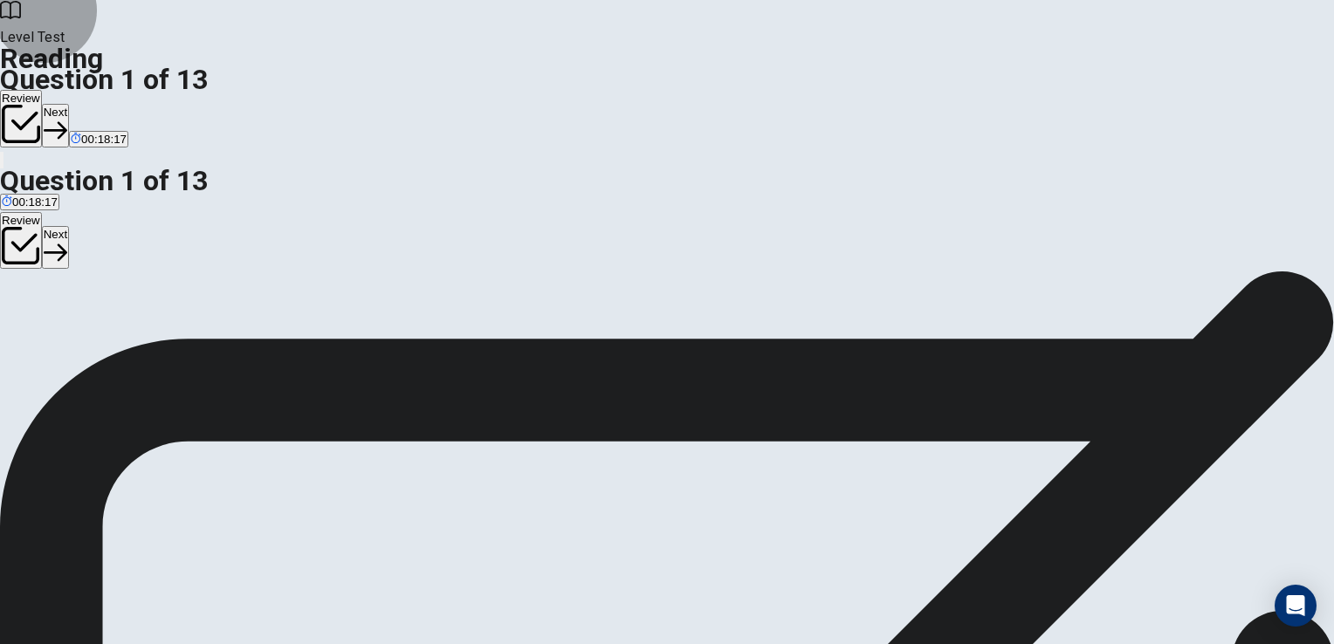
click at [69, 104] on button "Next" at bounding box center [55, 125] width 27 height 43
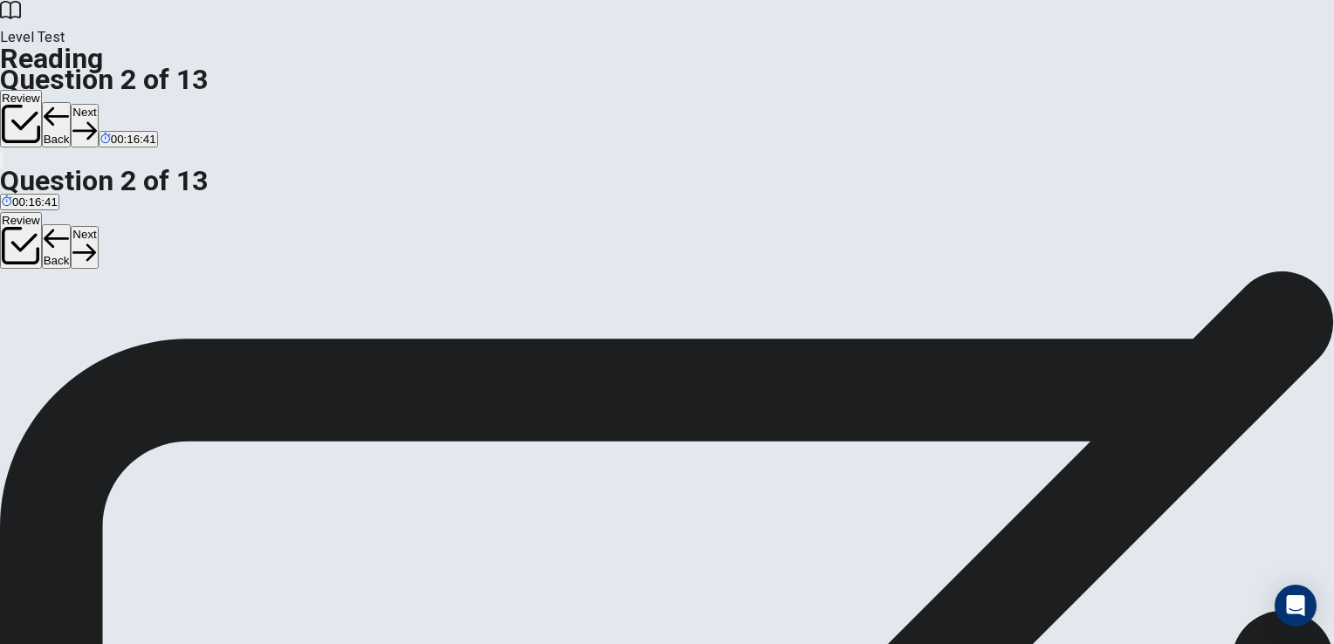
drag, startPoint x: 1170, startPoint y: 298, endPoint x: 1176, endPoint y: 396, distance: 98.9
drag, startPoint x: 1171, startPoint y: 395, endPoint x: 1177, endPoint y: 438, distance: 44.1
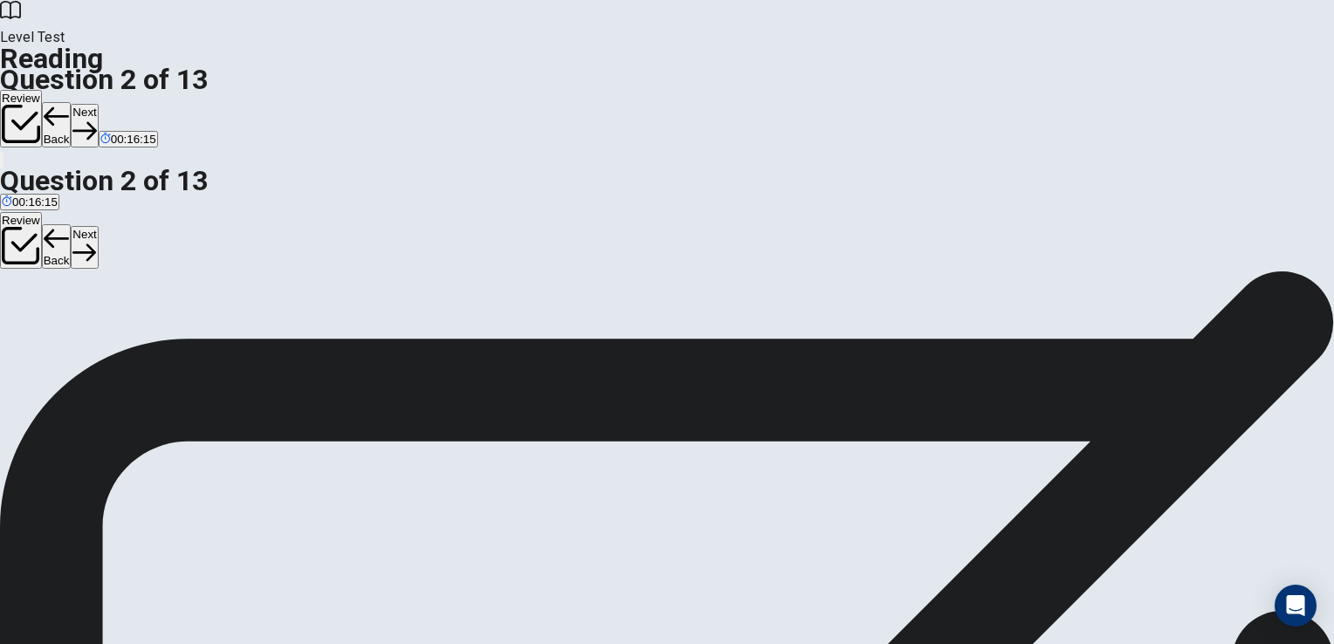
click at [98, 104] on button "Next" at bounding box center [84, 125] width 27 height 43
drag, startPoint x: 1182, startPoint y: 538, endPoint x: 1181, endPoint y: 644, distance: 105.7
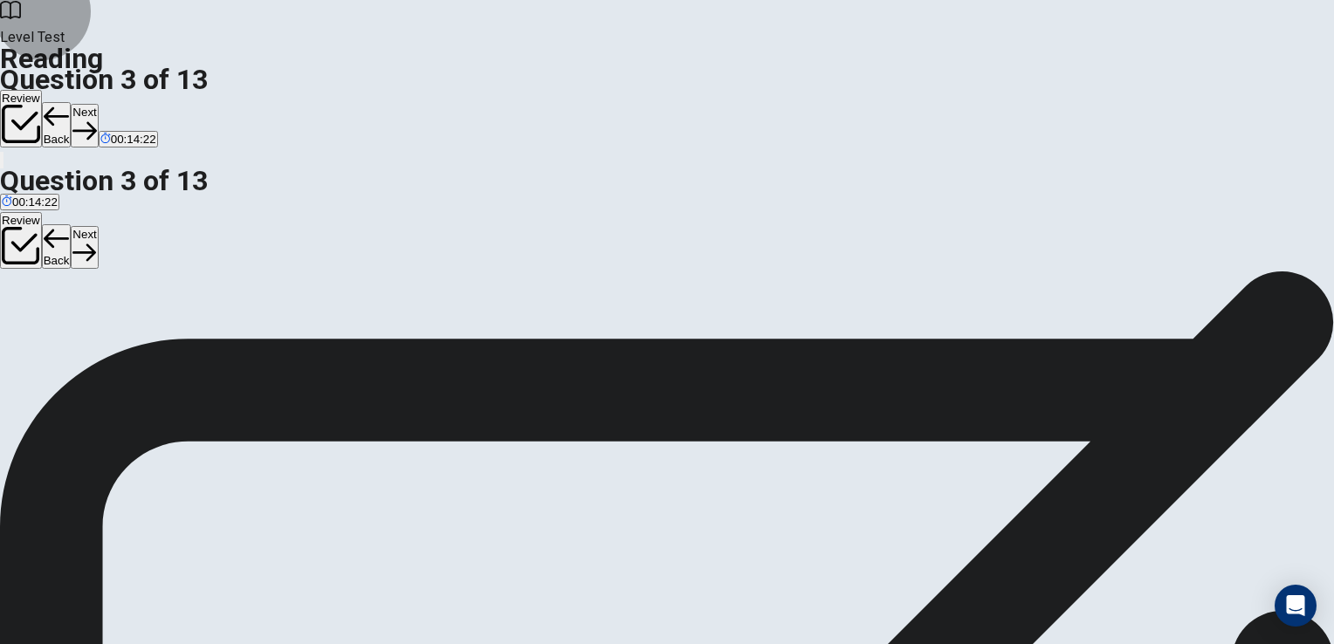
click at [98, 104] on button "Next" at bounding box center [84, 125] width 27 height 43
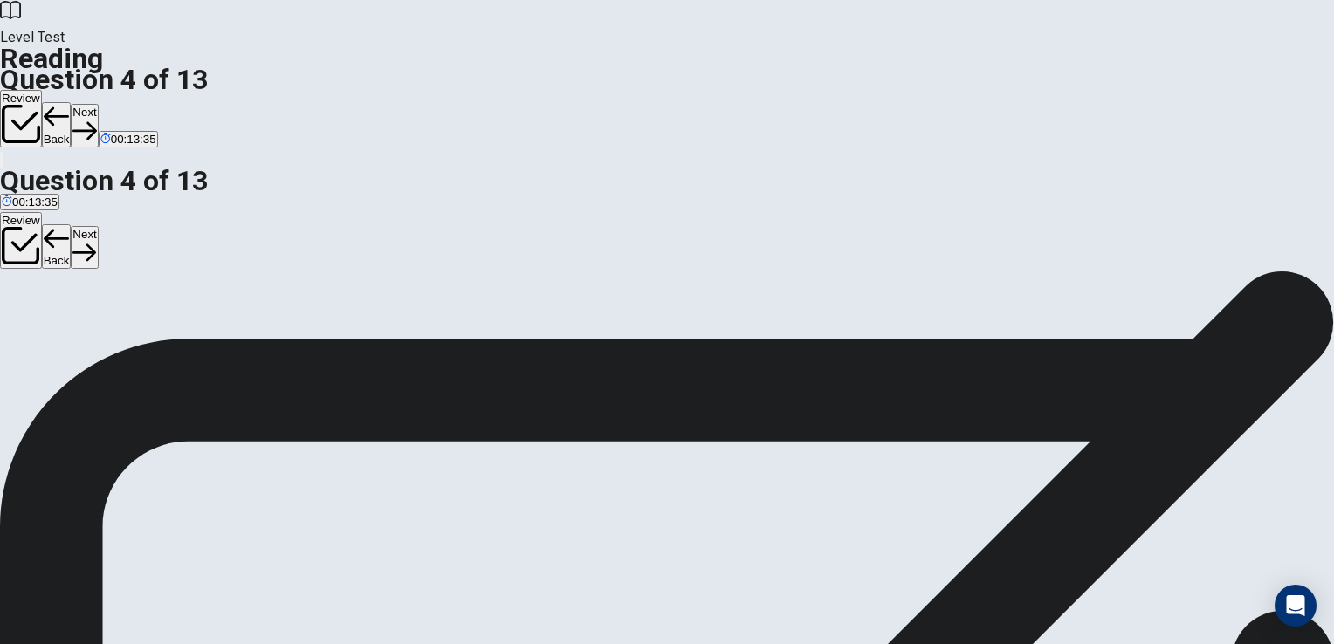
scroll to position [0, 0]
click at [98, 104] on button "Next" at bounding box center [84, 125] width 27 height 43
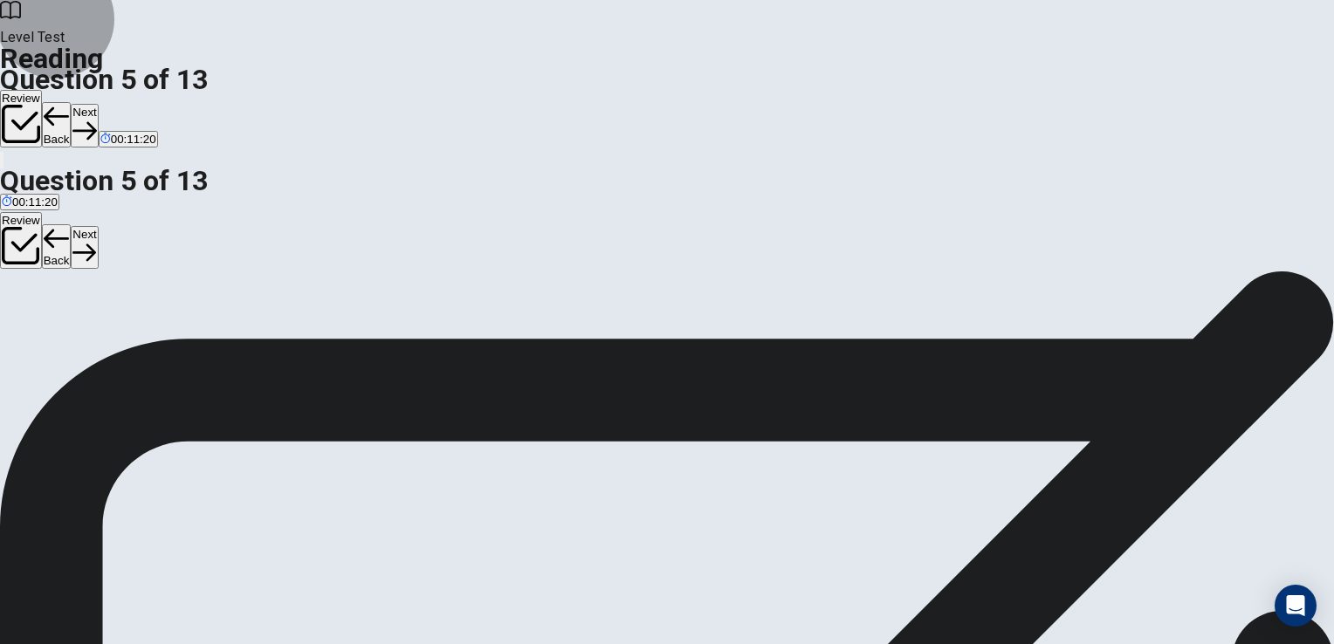
click at [96, 119] on icon "button" at bounding box center [84, 131] width 24 height 24
click at [98, 104] on button "Next" at bounding box center [84, 125] width 27 height 43
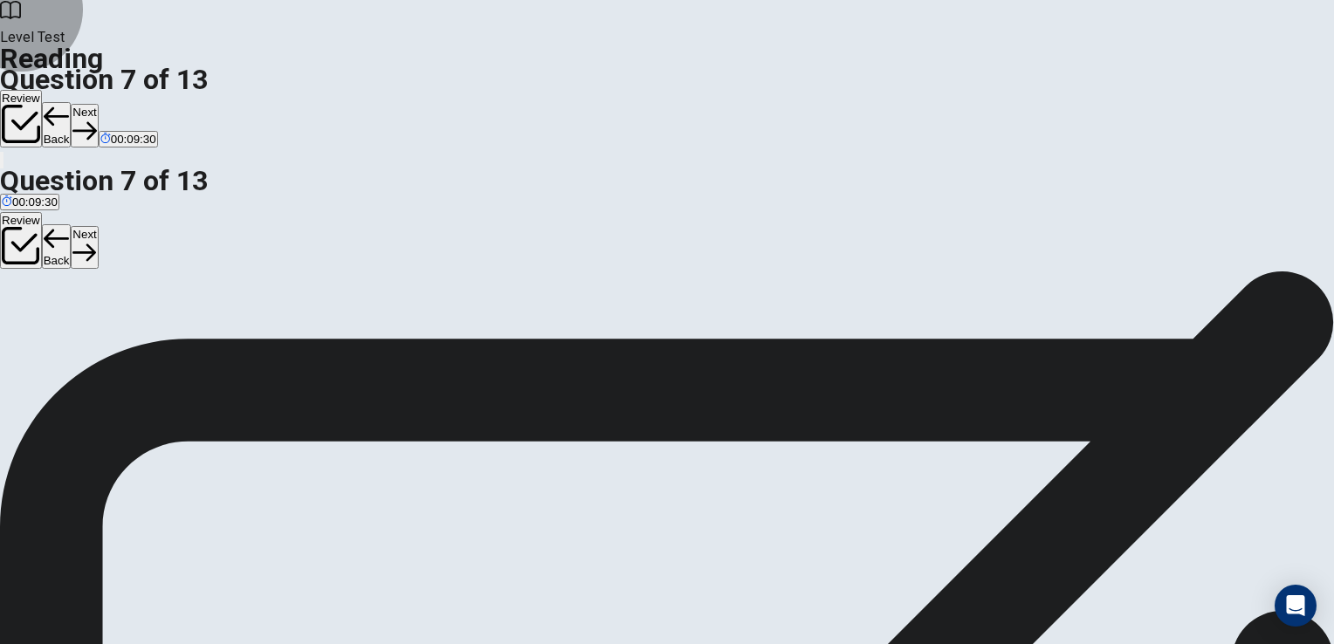
click at [98, 104] on button "Next" at bounding box center [84, 125] width 27 height 43
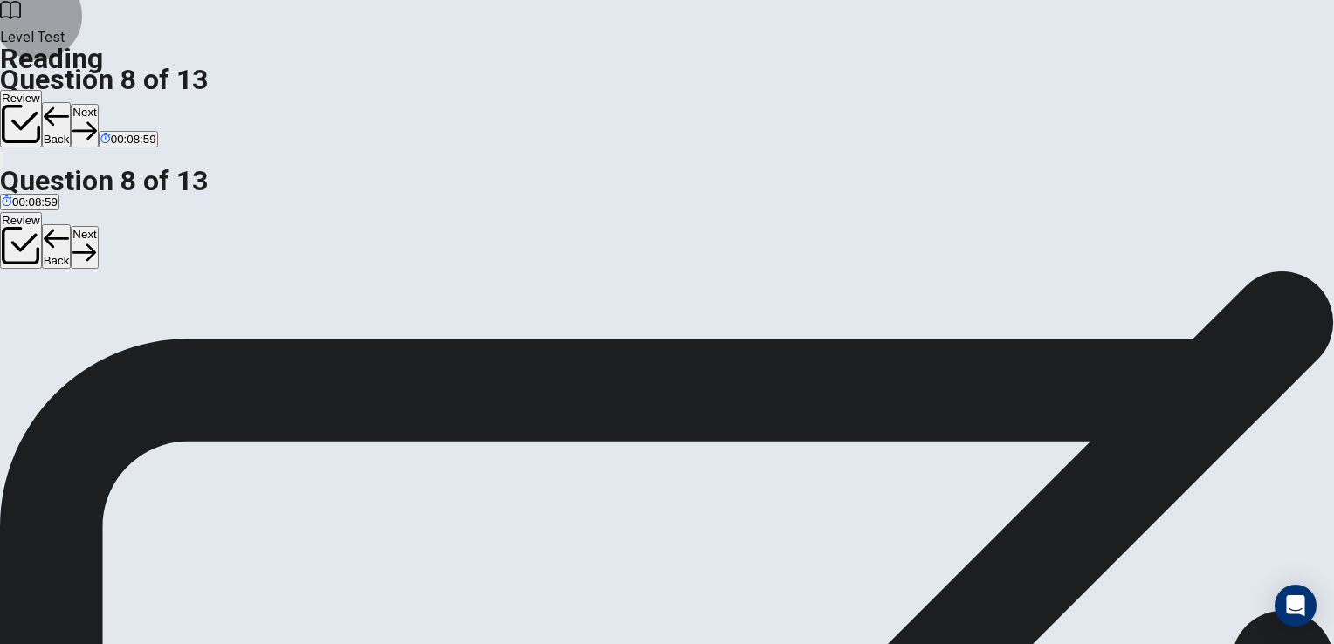
click at [98, 104] on button "Next" at bounding box center [84, 125] width 27 height 43
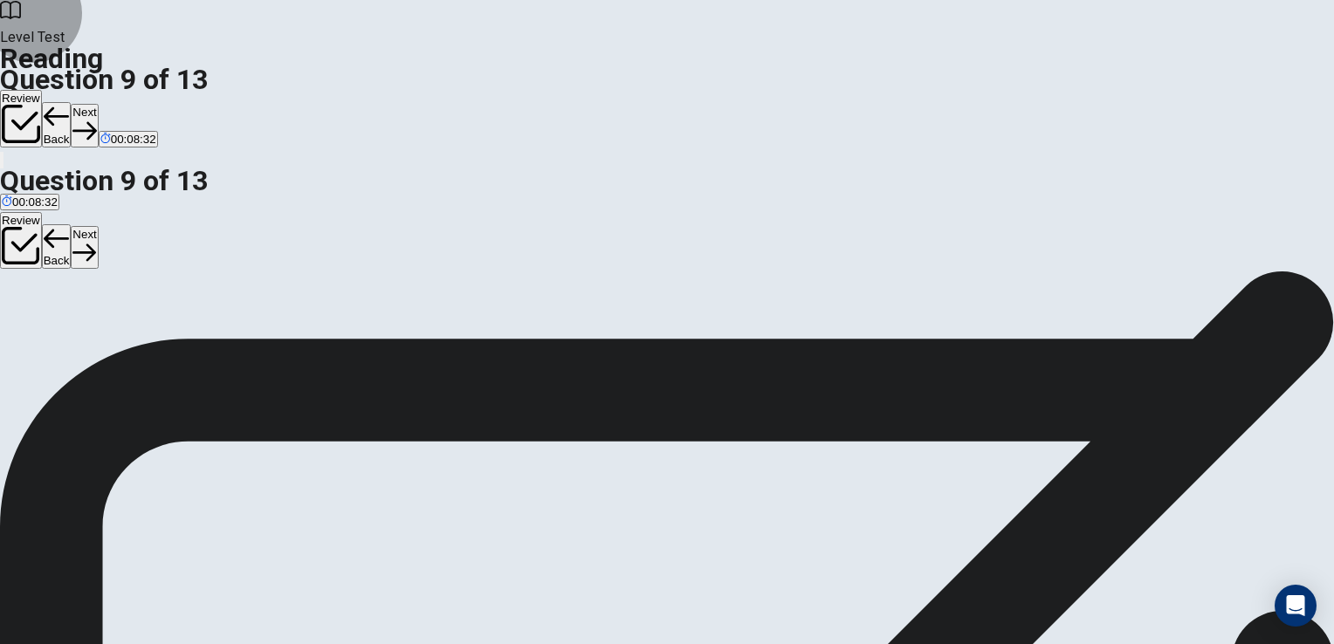
click at [98, 104] on button "Next" at bounding box center [84, 125] width 27 height 43
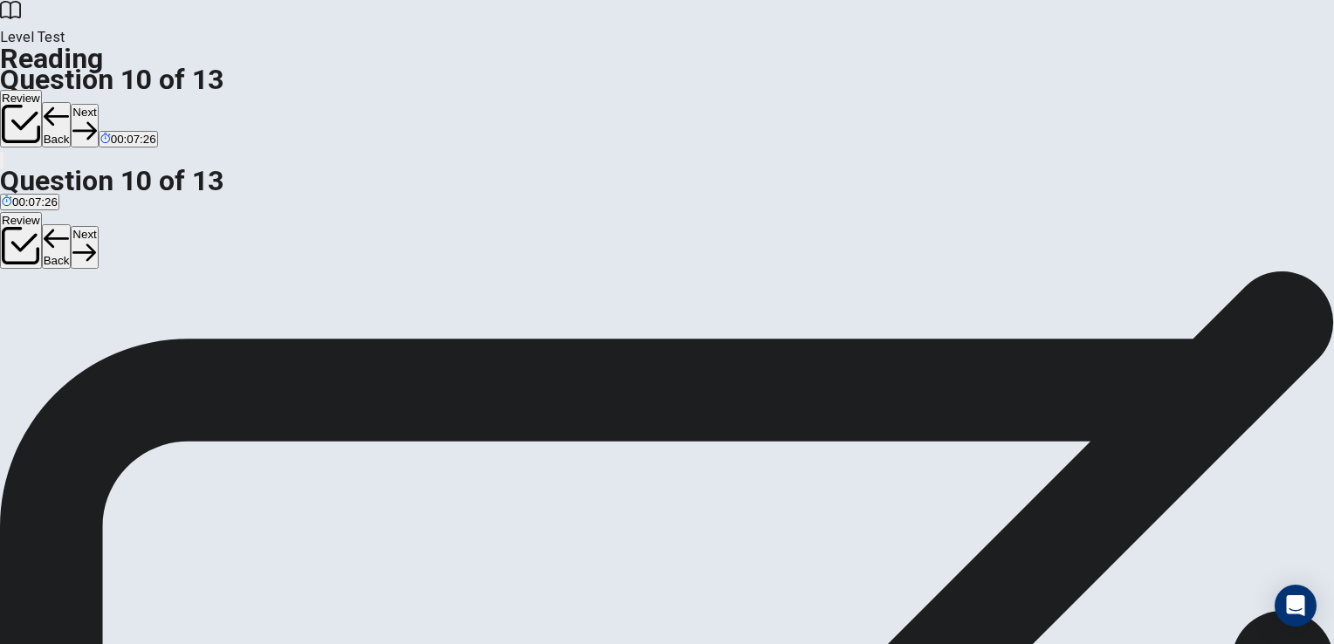
scroll to position [402, 0]
click at [98, 104] on button "Next" at bounding box center [84, 125] width 27 height 43
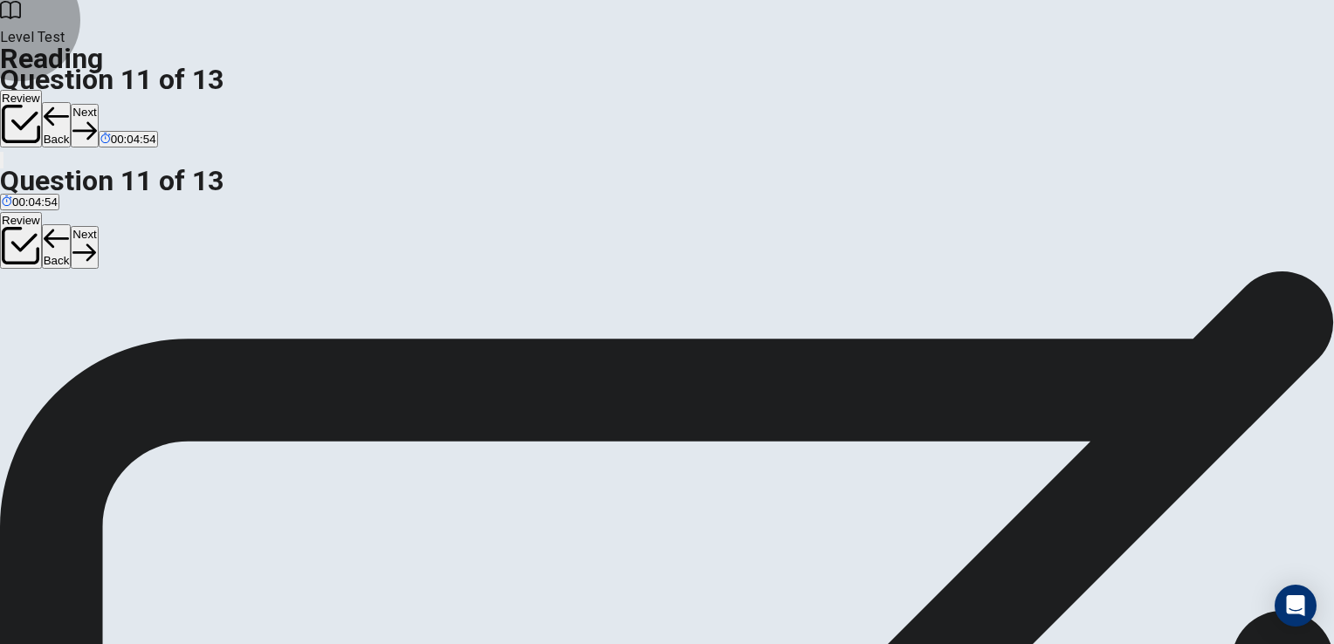
click at [98, 104] on button "Next" at bounding box center [84, 125] width 27 height 43
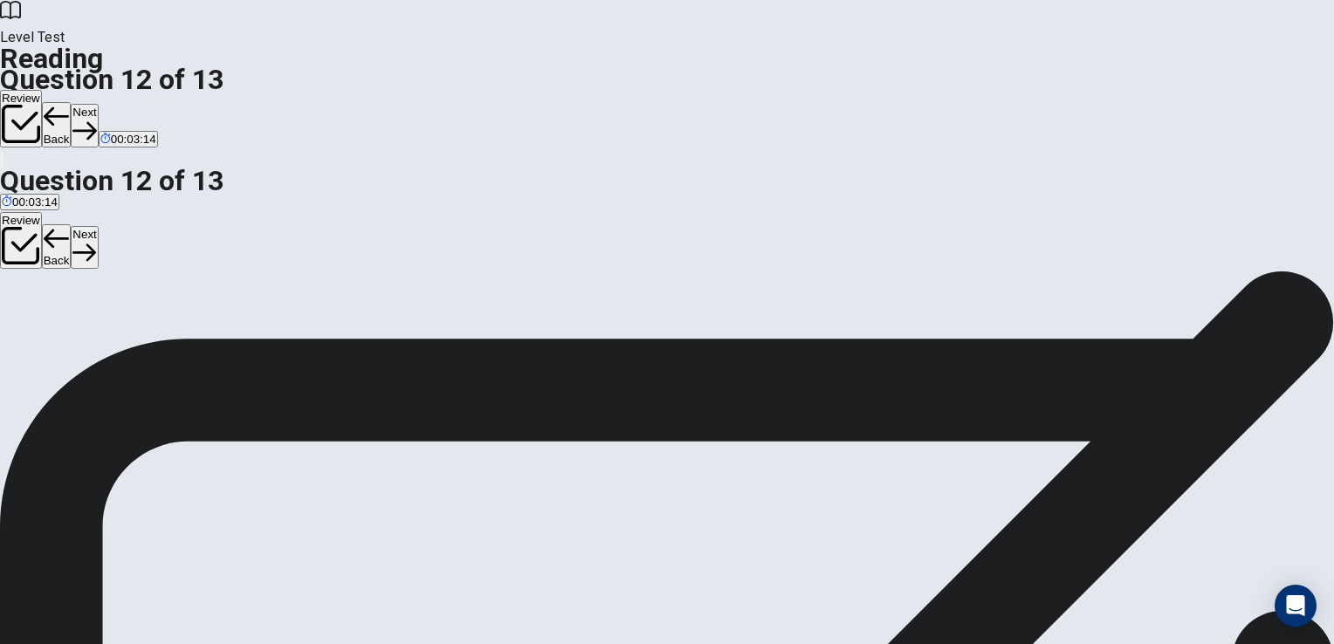
click at [96, 119] on icon "button" at bounding box center [84, 131] width 24 height 24
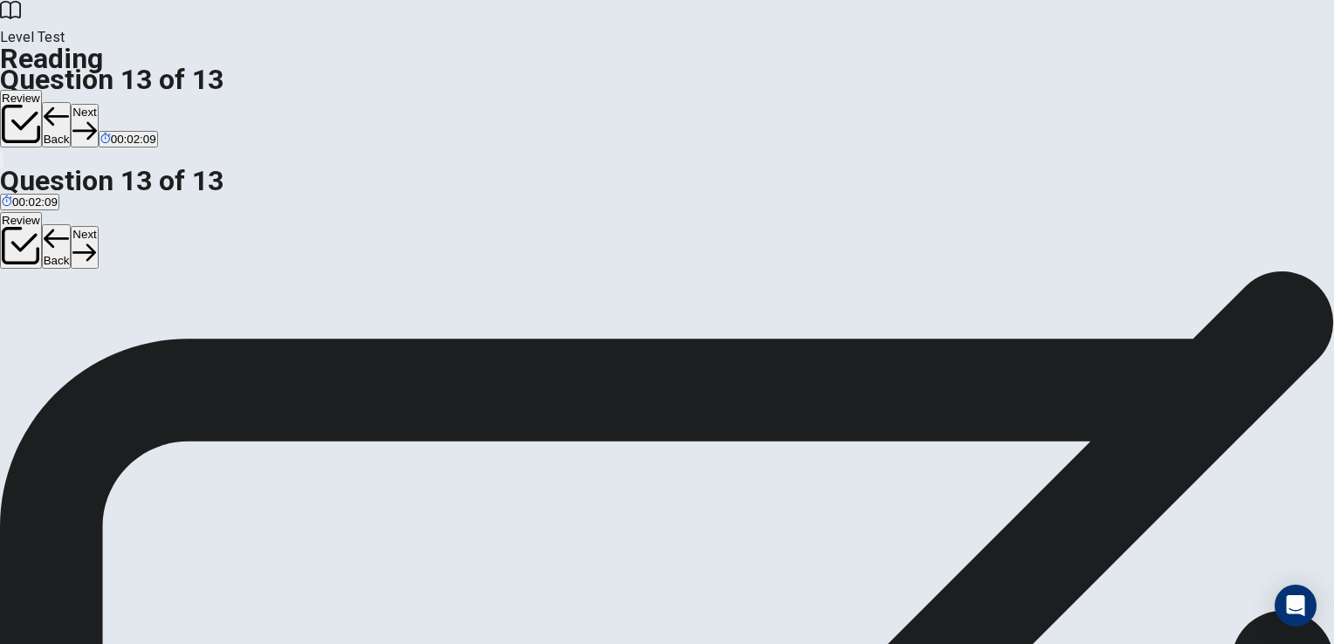
drag, startPoint x: 198, startPoint y: 398, endPoint x: 216, endPoint y: 385, distance: 21.8
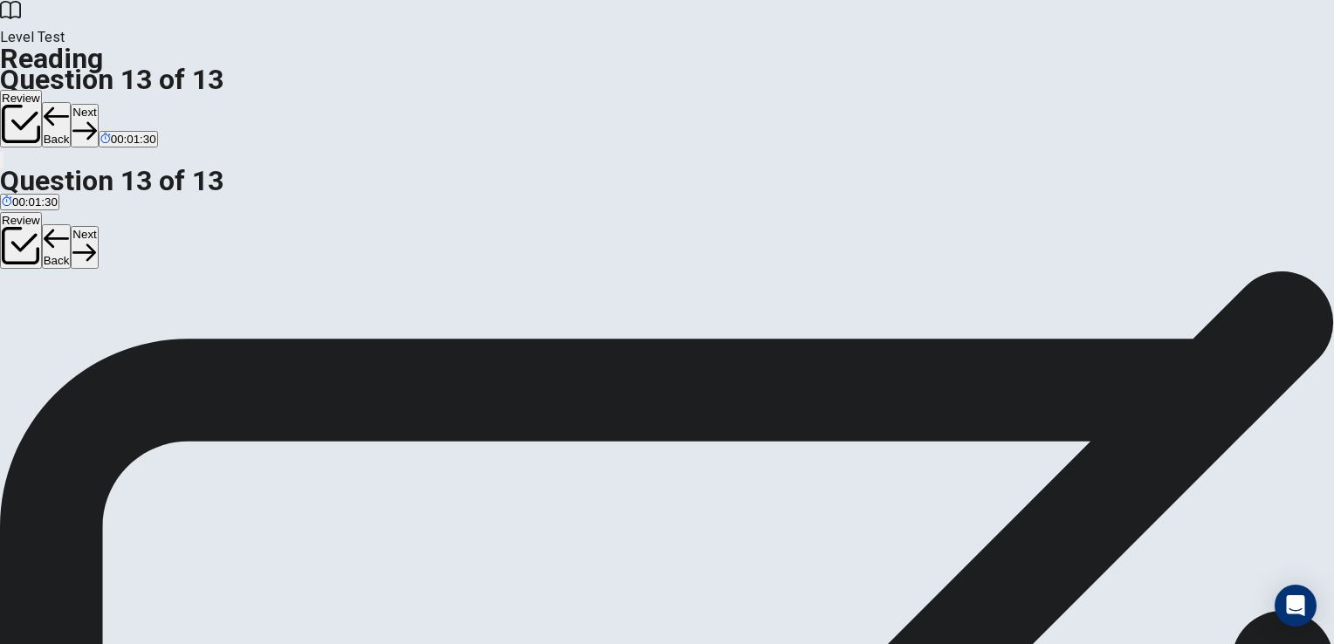
drag, startPoint x: 1324, startPoint y: 264, endPoint x: 1306, endPoint y: 503, distance: 239.9
click at [1306, 271] on div "Question 13 View Text Directions: An introductory sentence for a brief summary …" at bounding box center [667, 271] width 1334 height 0
drag, startPoint x: 265, startPoint y: 421, endPoint x: 676, endPoint y: 400, distance: 411.8
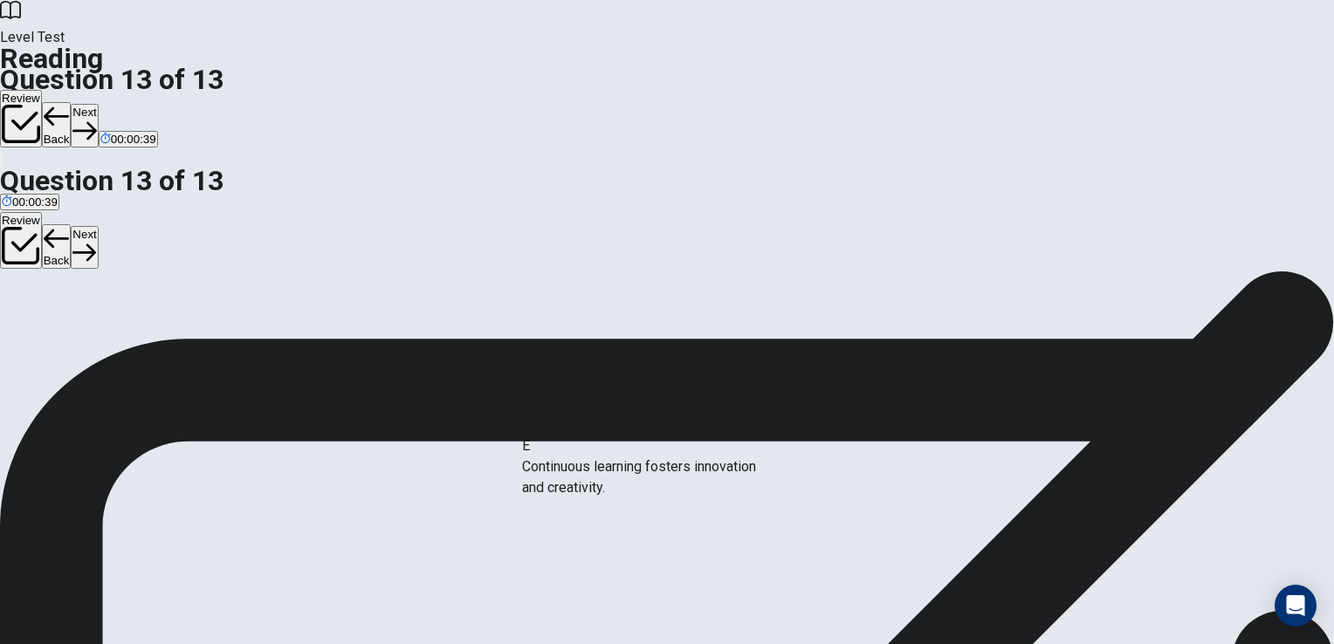
drag, startPoint x: 290, startPoint y: 587, endPoint x: 646, endPoint y: 466, distance: 376.1
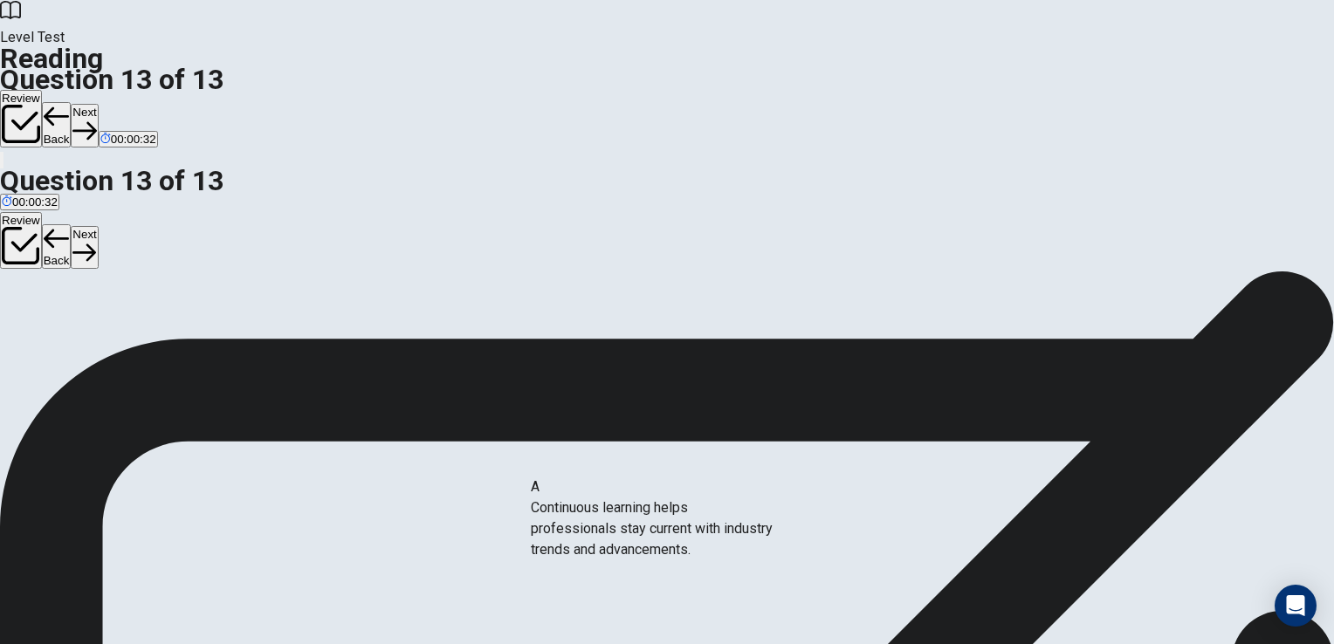
drag, startPoint x: 312, startPoint y: 375, endPoint x: 664, endPoint y: 543, distance: 390.2
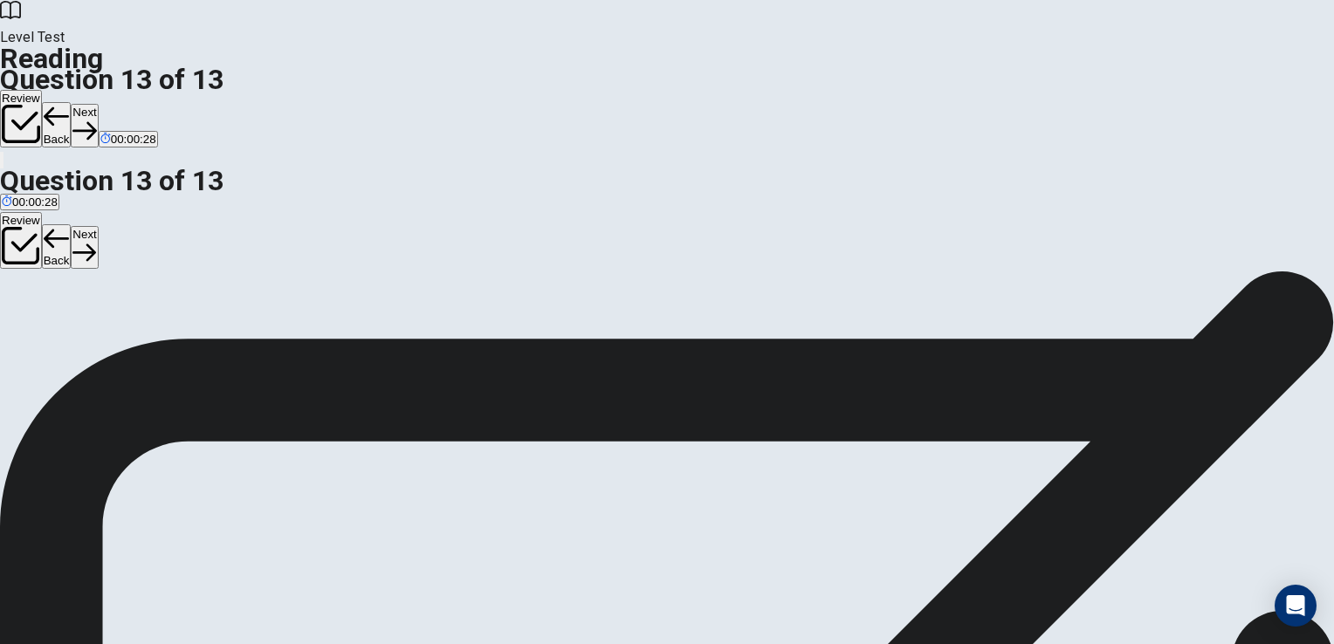
drag, startPoint x: 1324, startPoint y: 315, endPoint x: 1333, endPoint y: 309, distance: 11.4
click at [1333, 309] on html "This site uses cookies, as explained in our Privacy Policy . If you agree to th…" at bounding box center [667, 322] width 1334 height 644
click at [98, 104] on button "Next" at bounding box center [84, 125] width 27 height 43
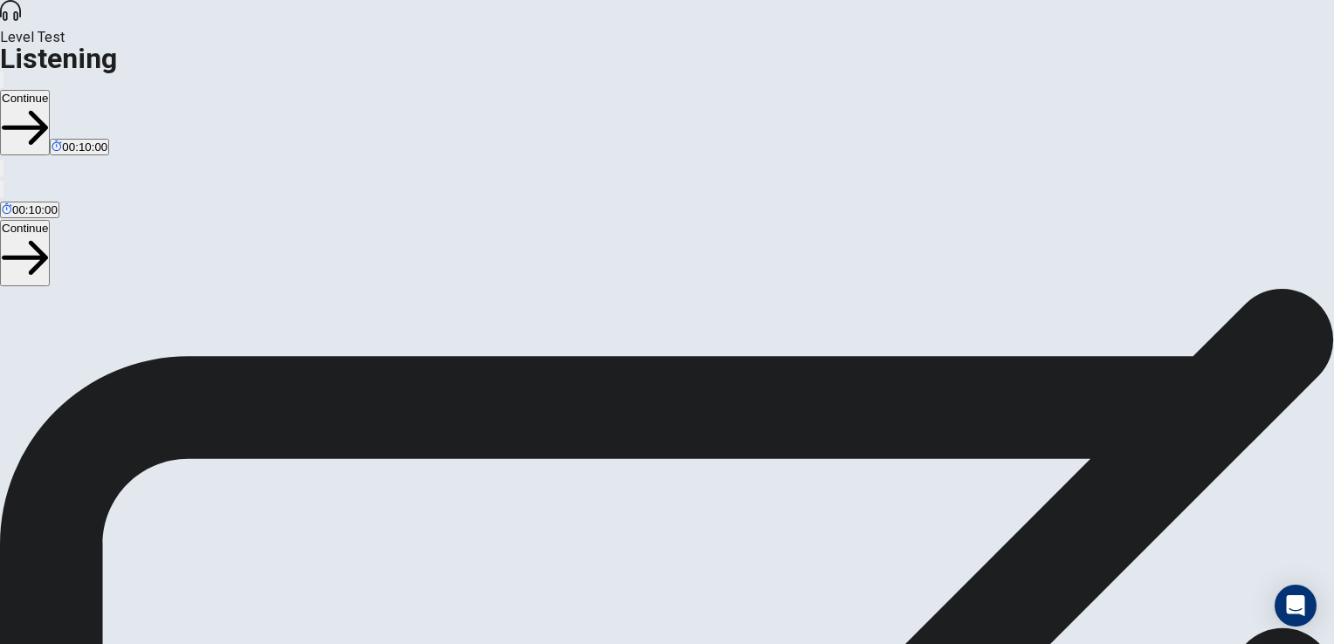
scroll to position [66, 0]
click at [858, 47] on span at bounding box center [858, 47] width 0 height 0
click at [826, 47] on span at bounding box center [826, 47] width 0 height 0
type input "***"
click at [826, 47] on span at bounding box center [826, 47] width 0 height 0
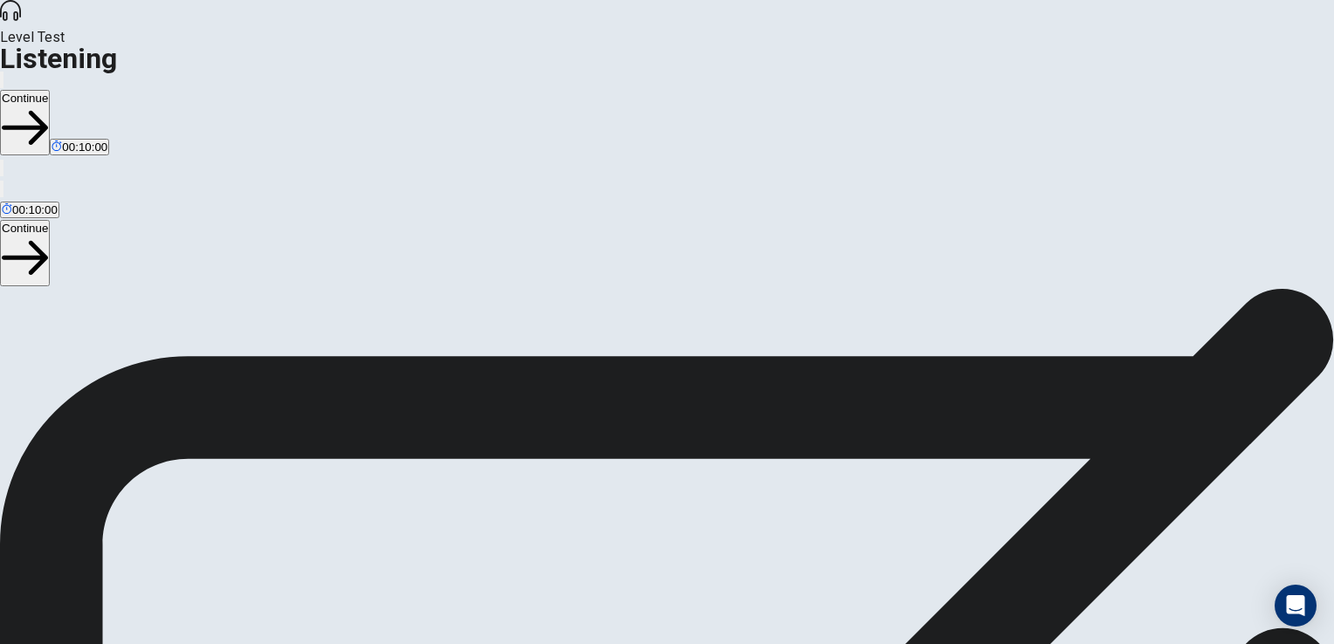
click at [50, 90] on button "Continue" at bounding box center [25, 122] width 50 height 65
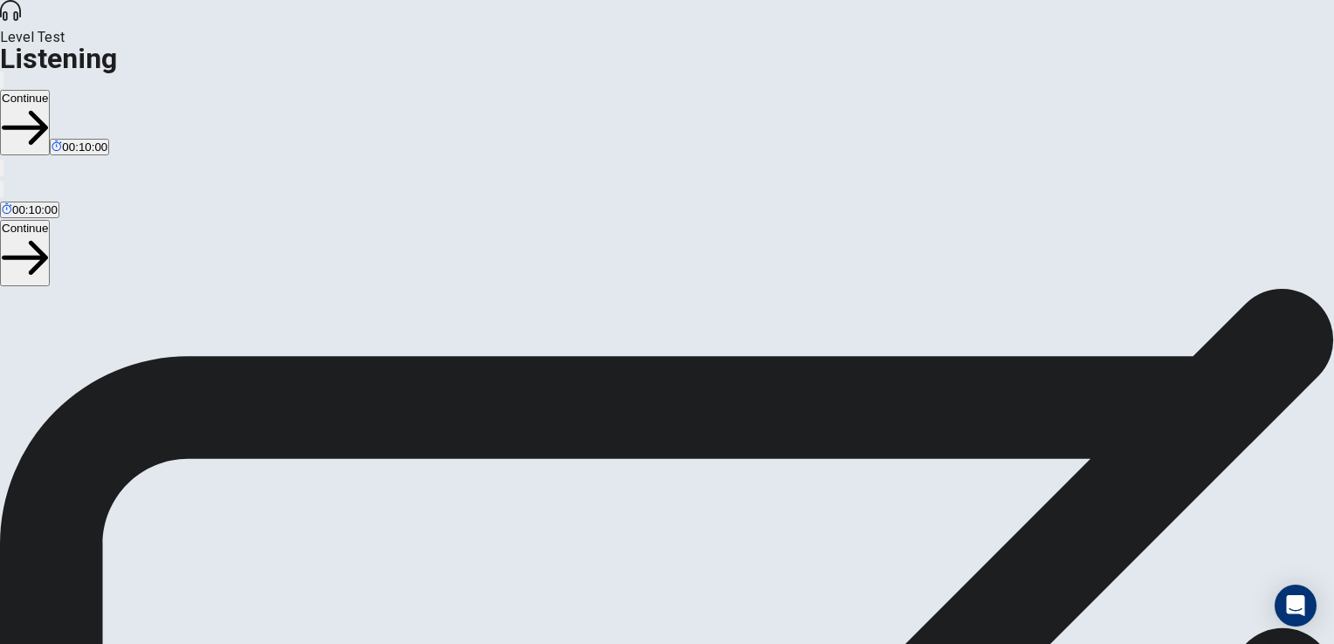
click at [50, 90] on button "Continue" at bounding box center [25, 122] width 50 height 65
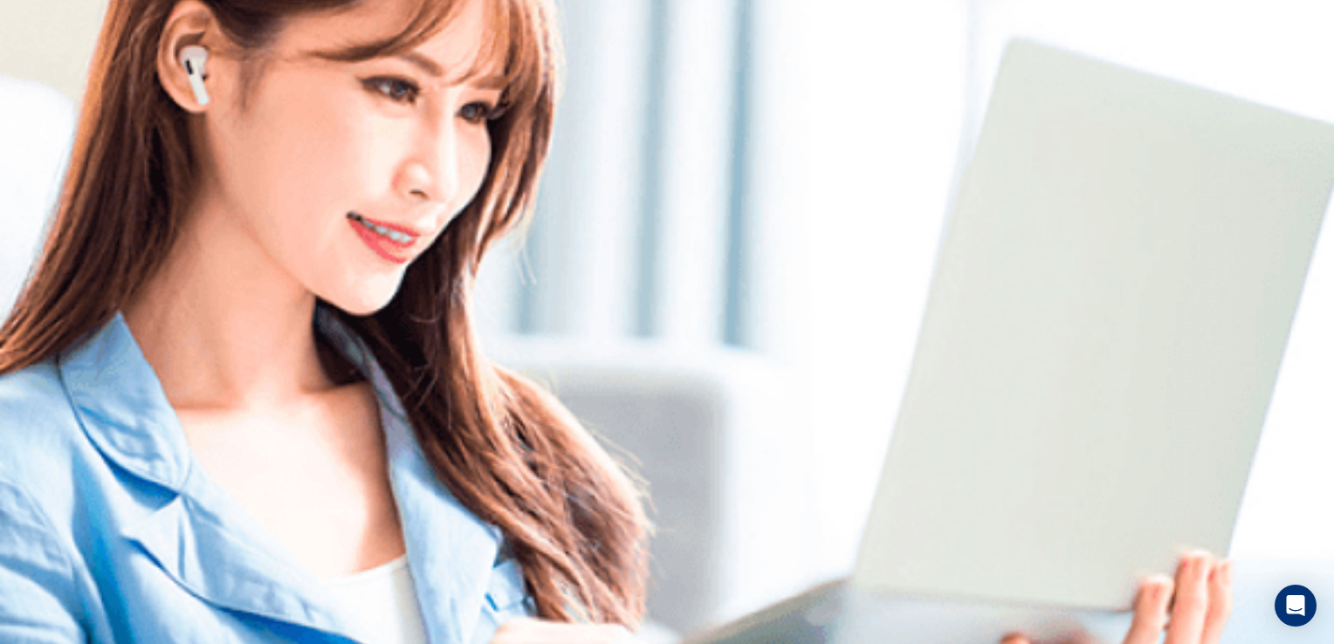
scroll to position [0, 0]
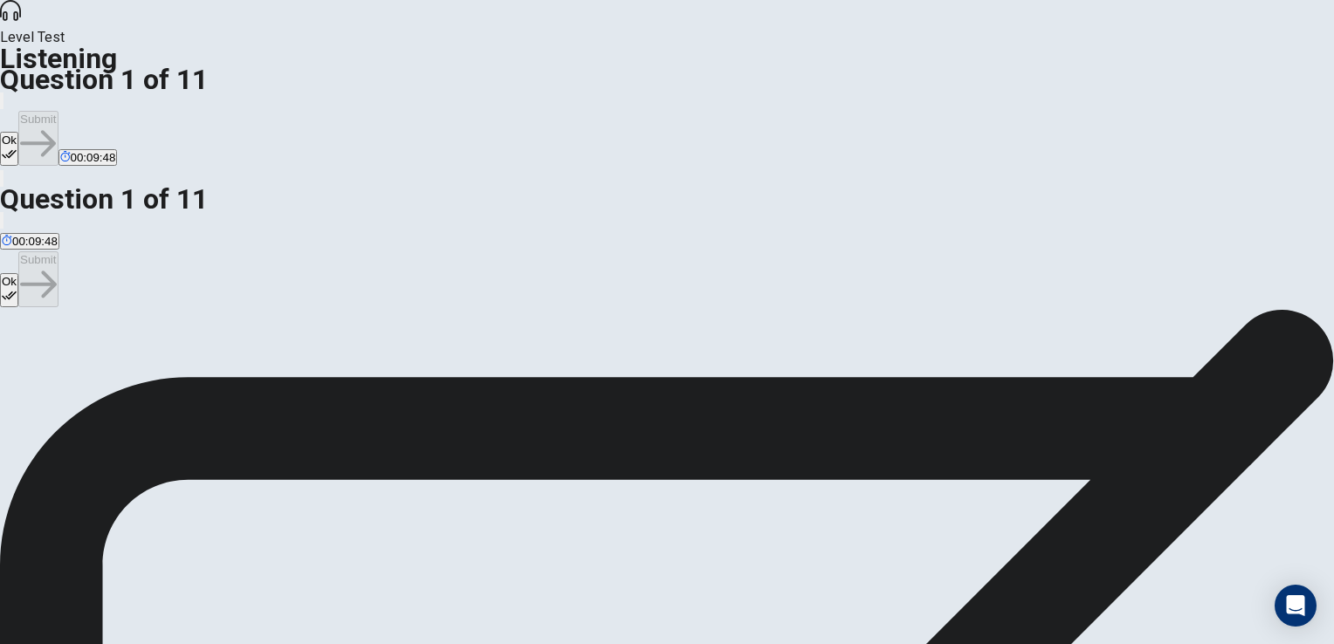
click at [17, 147] on icon "button" at bounding box center [9, 154] width 15 height 15
click at [58, 111] on button "Submit" at bounding box center [37, 138] width 39 height 55
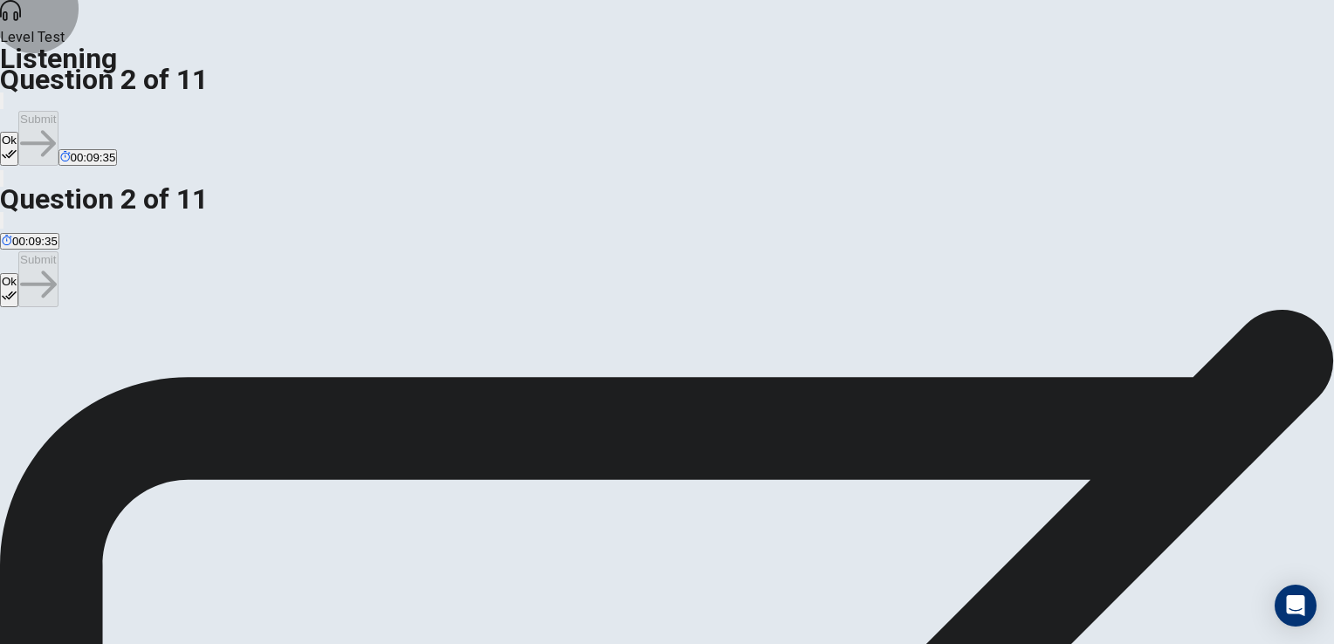
click at [18, 132] on button "Ok" at bounding box center [9, 149] width 18 height 34
click at [58, 111] on button "Submit" at bounding box center [37, 138] width 39 height 55
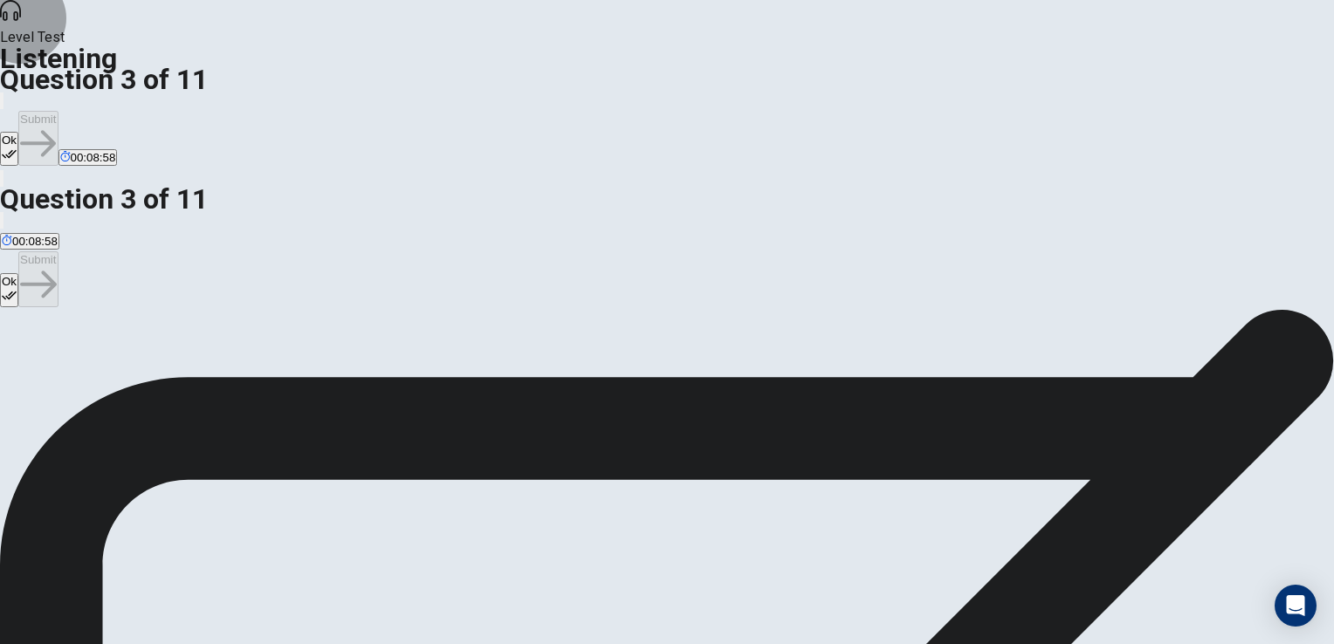
click at [18, 132] on button "Ok" at bounding box center [9, 149] width 18 height 34
click at [58, 111] on button "Submit" at bounding box center [37, 138] width 39 height 55
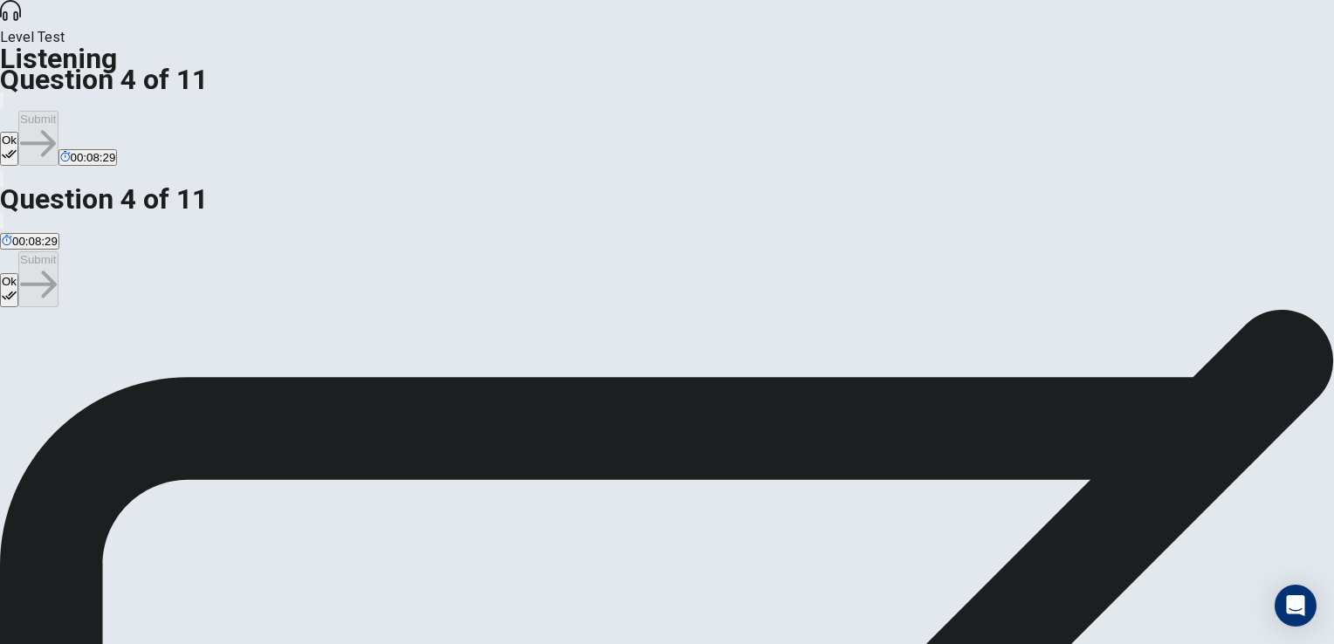
click at [18, 132] on button "Ok" at bounding box center [9, 149] width 18 height 34
click at [58, 111] on button "Submit" at bounding box center [37, 138] width 39 height 55
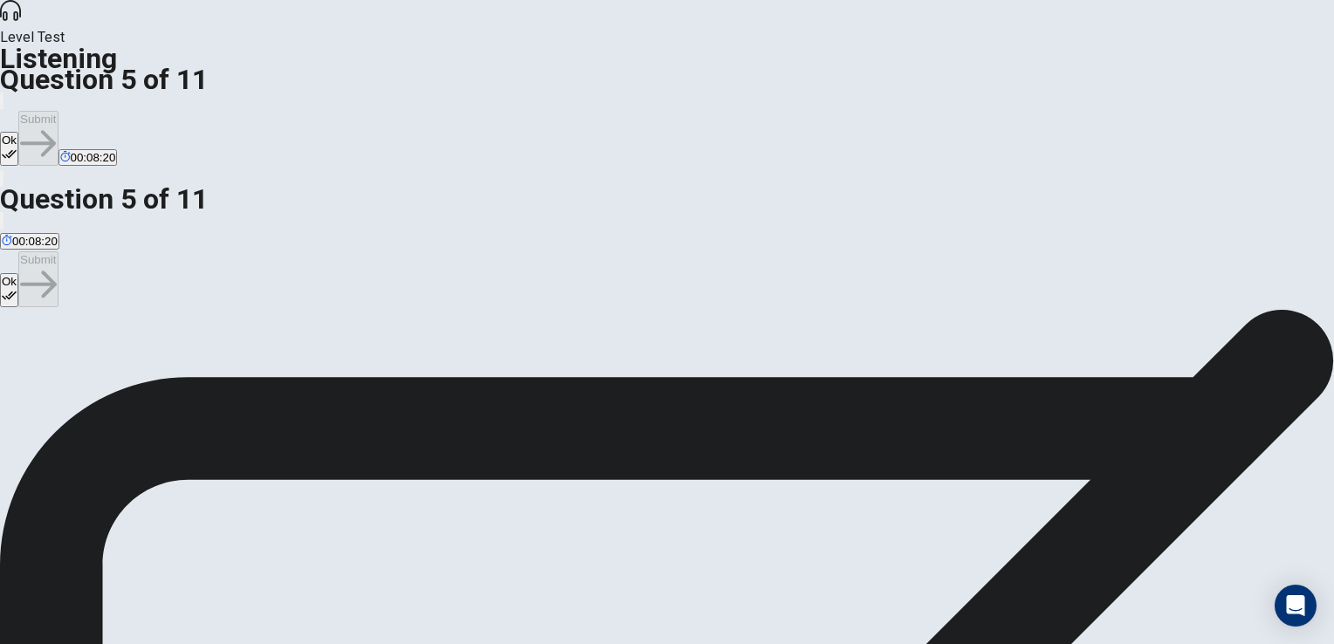
click at [18, 132] on button "Ok" at bounding box center [9, 149] width 18 height 34
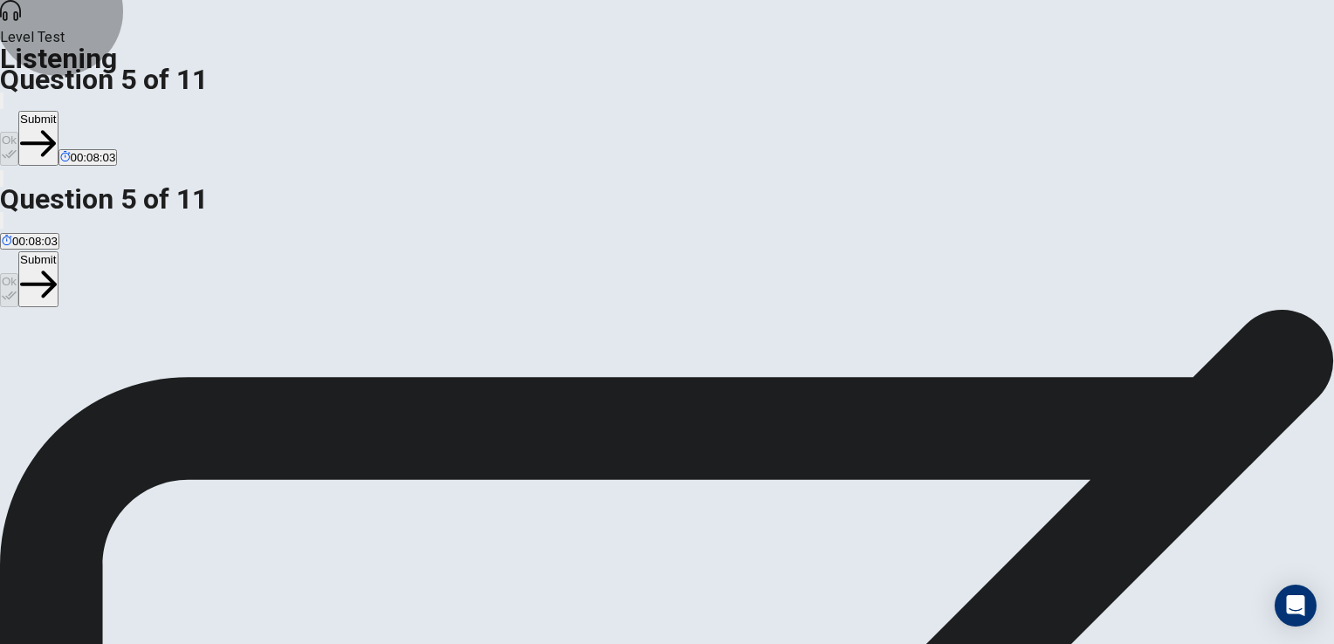
click at [58, 111] on button "Submit" at bounding box center [37, 138] width 39 height 55
click at [18, 132] on button "Ok" at bounding box center [9, 149] width 18 height 34
click at [58, 111] on button "Submit" at bounding box center [37, 138] width 39 height 55
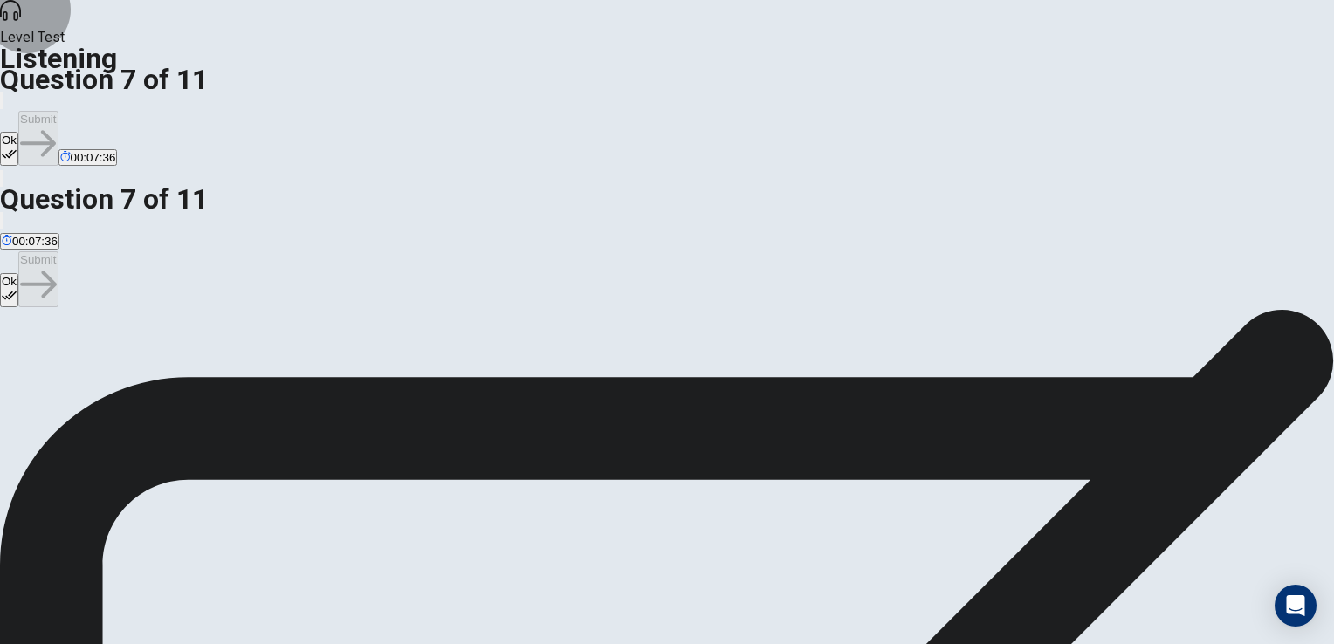
click at [18, 132] on button "Ok" at bounding box center [9, 149] width 18 height 34
click at [58, 111] on button "Submit" at bounding box center [37, 138] width 39 height 55
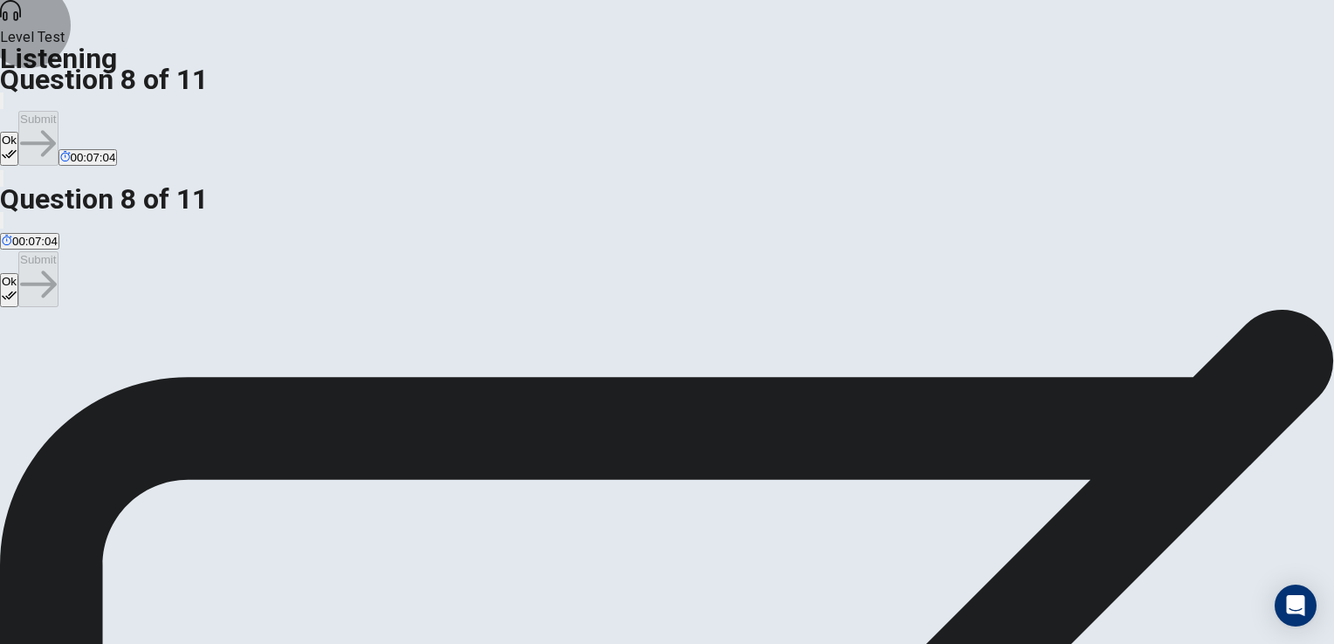
click at [18, 132] on button "Ok" at bounding box center [9, 149] width 18 height 34
click at [58, 111] on button "Submit" at bounding box center [37, 138] width 39 height 55
click at [18, 132] on button "Ok" at bounding box center [9, 149] width 18 height 34
click at [58, 111] on button "Submit" at bounding box center [37, 138] width 39 height 55
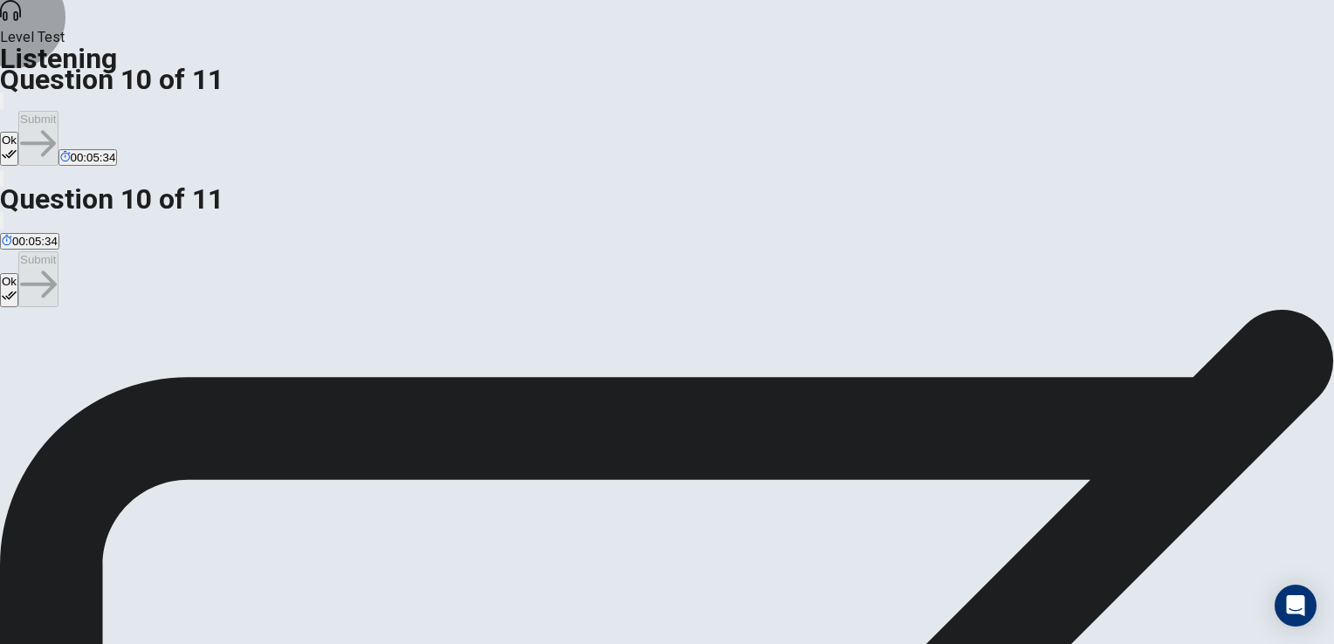
click at [18, 132] on button "Ok" at bounding box center [9, 149] width 18 height 34
click at [58, 111] on button "Submit" at bounding box center [37, 138] width 39 height 55
click at [18, 132] on button "Ok" at bounding box center [9, 149] width 18 height 34
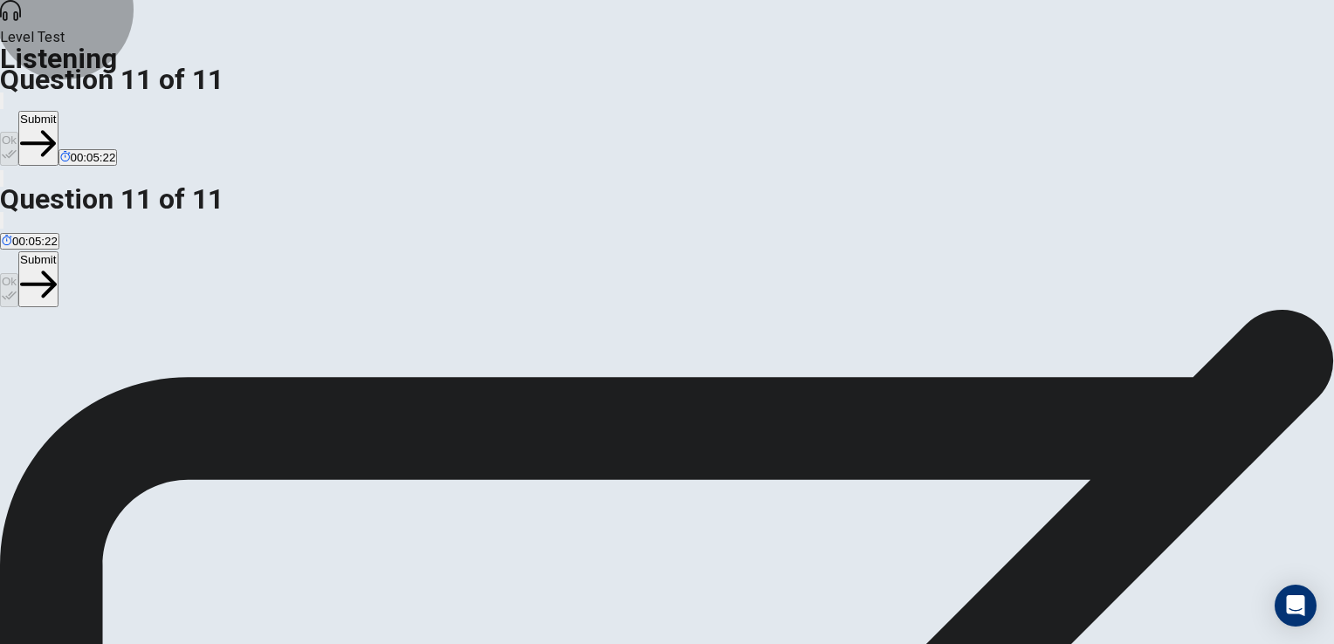
click at [58, 111] on button "Submit" at bounding box center [37, 138] width 39 height 55
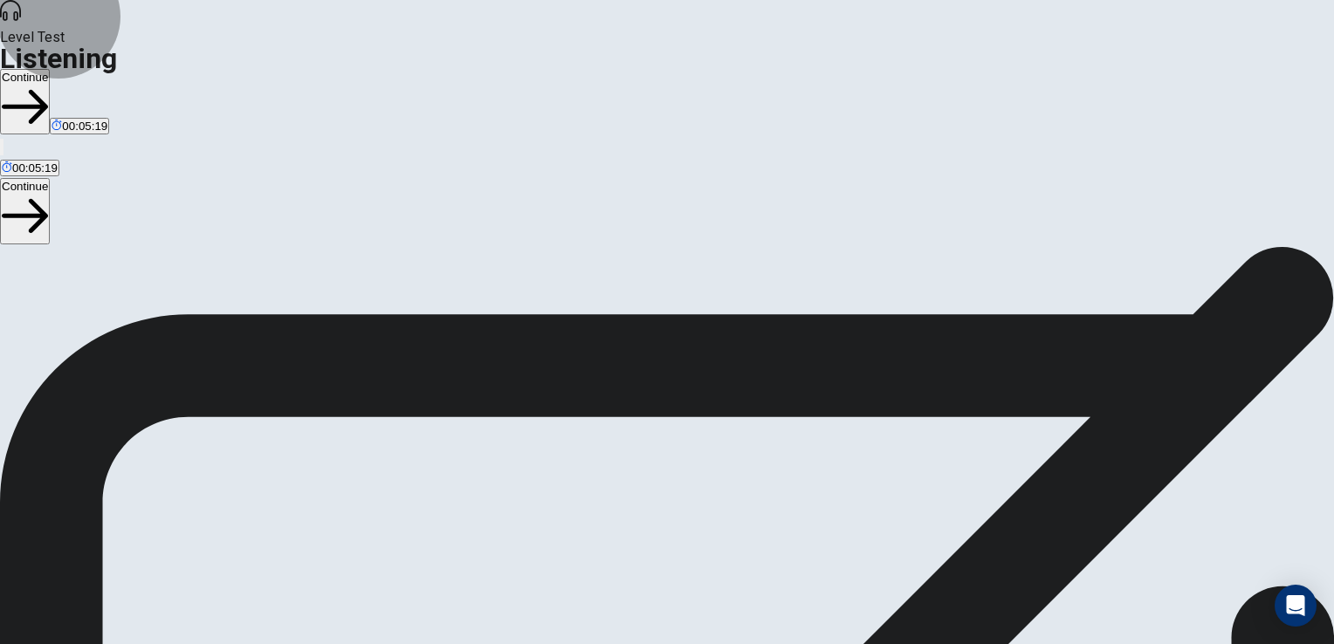
click at [50, 69] on button "Continue" at bounding box center [25, 101] width 50 height 65
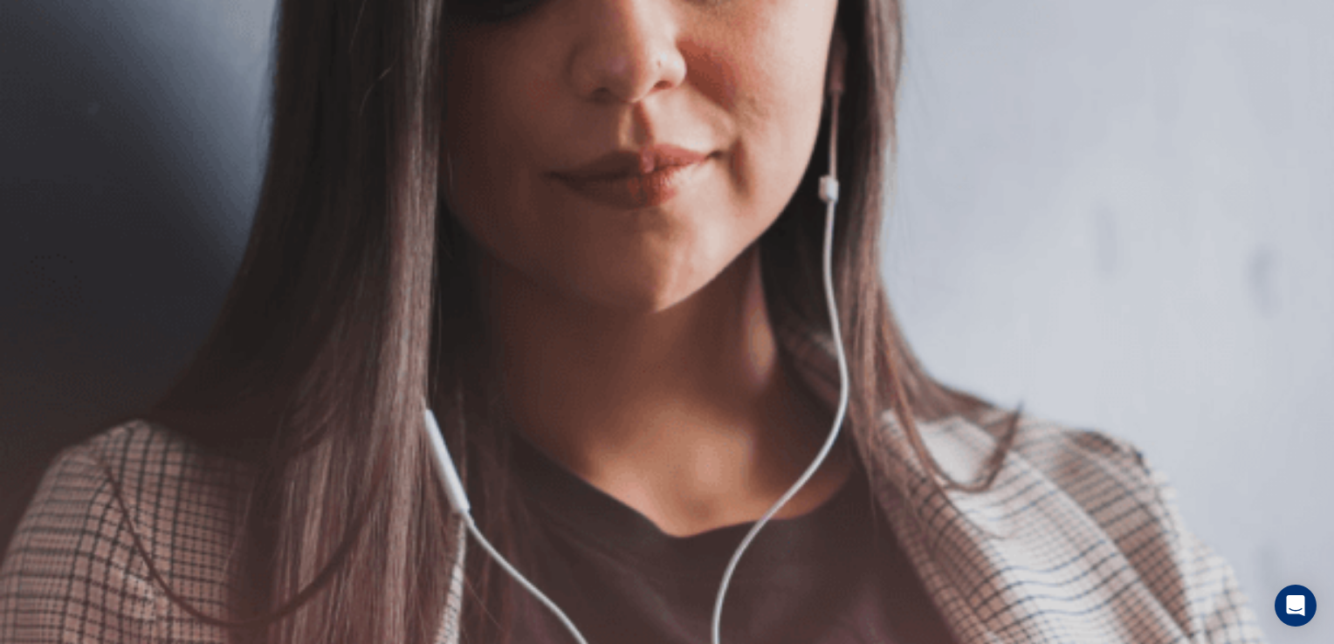
scroll to position [97, 0]
click at [50, 90] on button "Continue" at bounding box center [25, 122] width 50 height 65
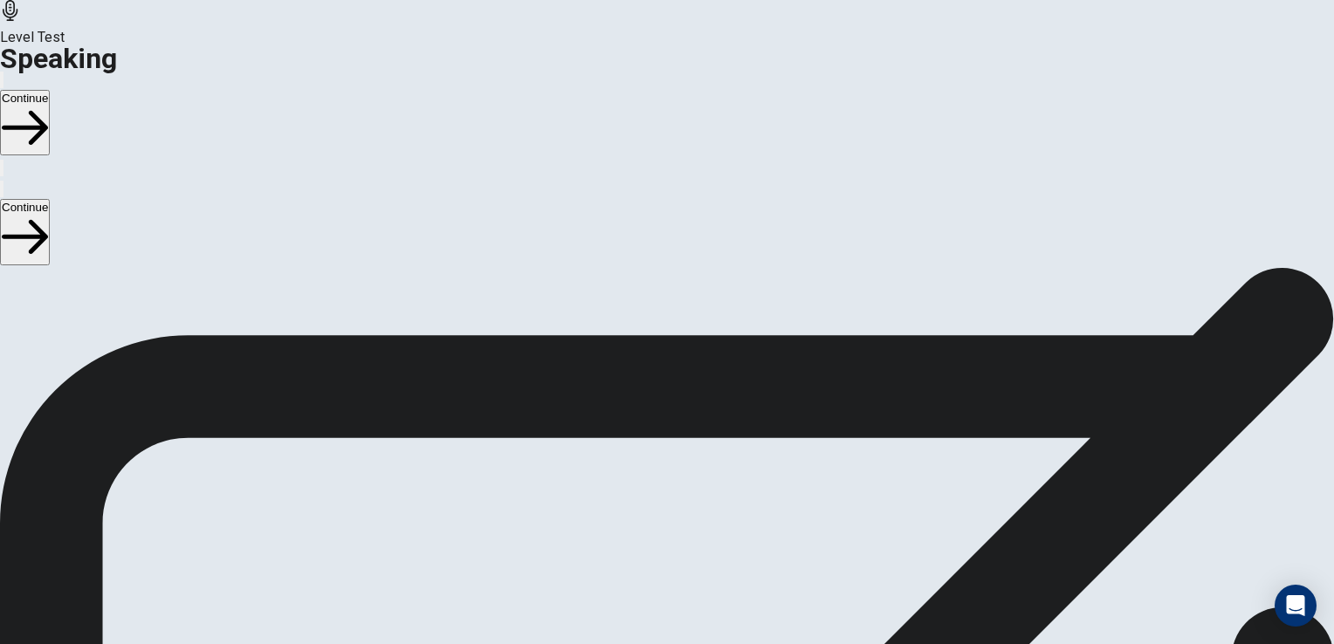
click at [50, 90] on button "Continue" at bounding box center [25, 122] width 50 height 65
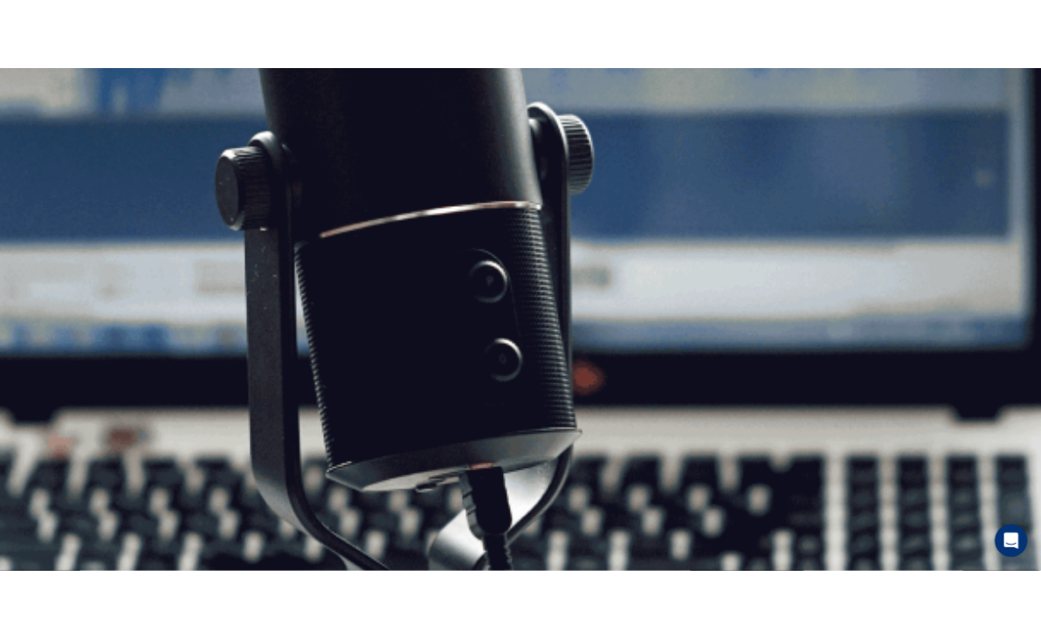
scroll to position [74, 0]
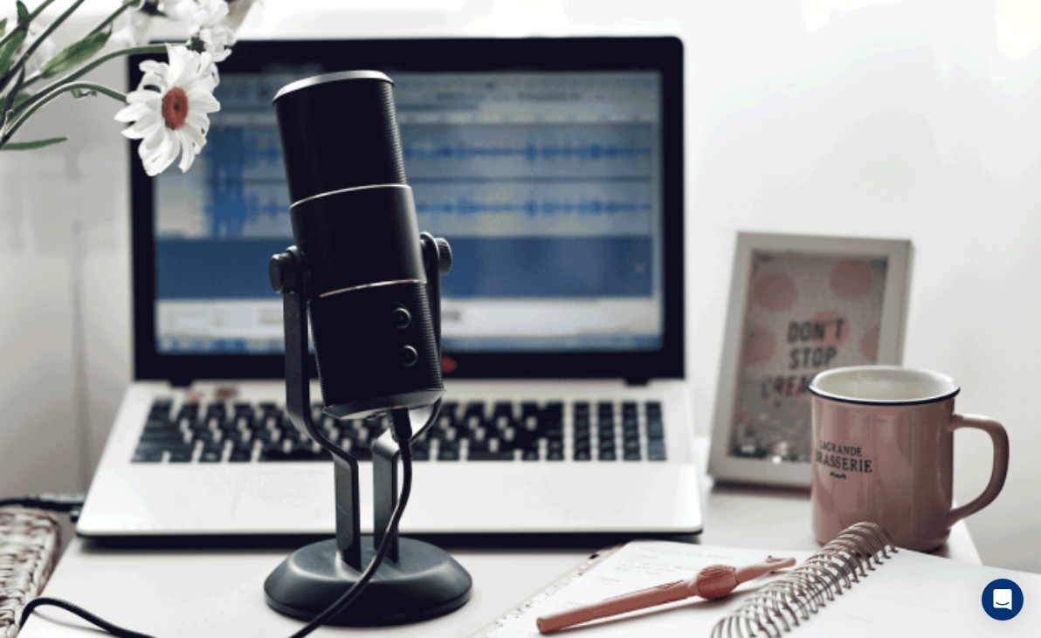
drag, startPoint x: 1030, startPoint y: 262, endPoint x: 1030, endPoint y: 181, distance: 81.2
click at [50, 199] on button "Continue" at bounding box center [25, 231] width 50 height 65
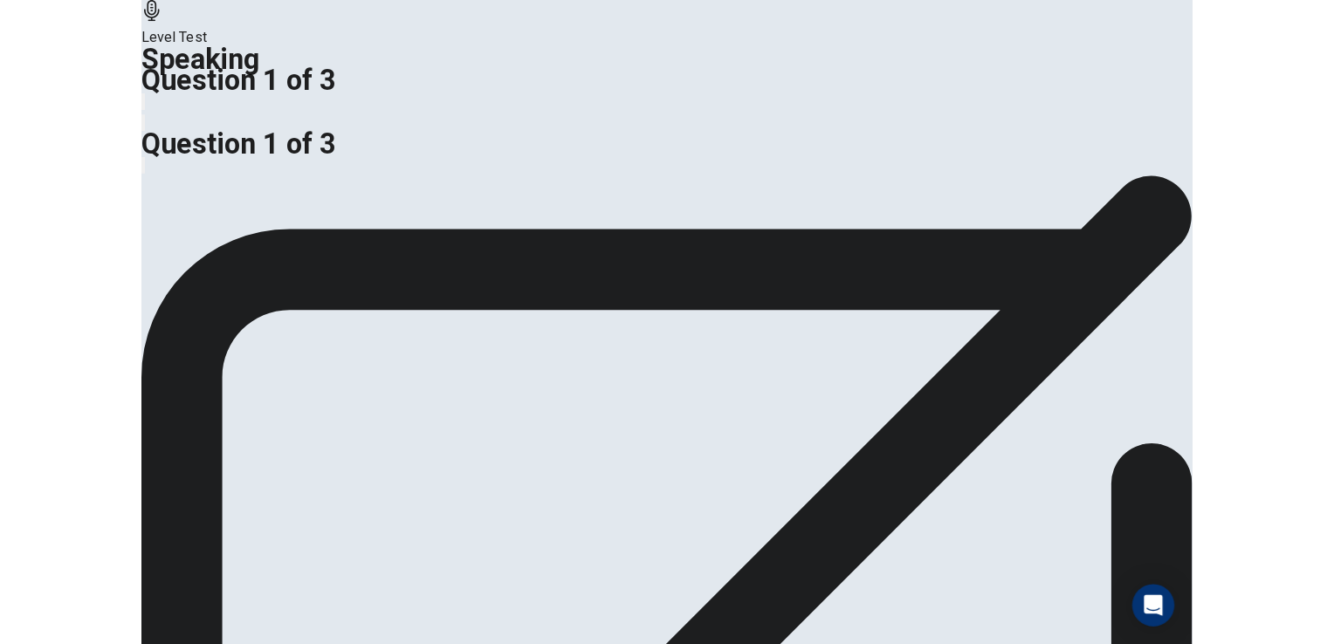
scroll to position [224, 0]
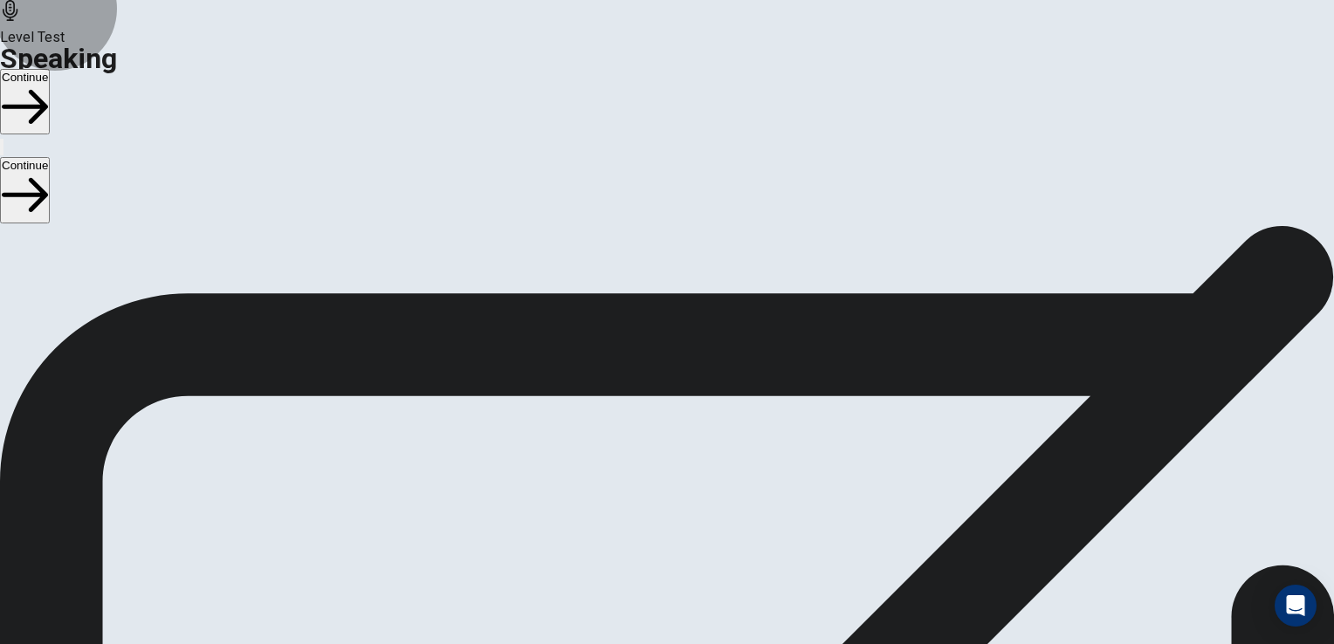
click at [50, 69] on button "Continue" at bounding box center [25, 101] width 50 height 65
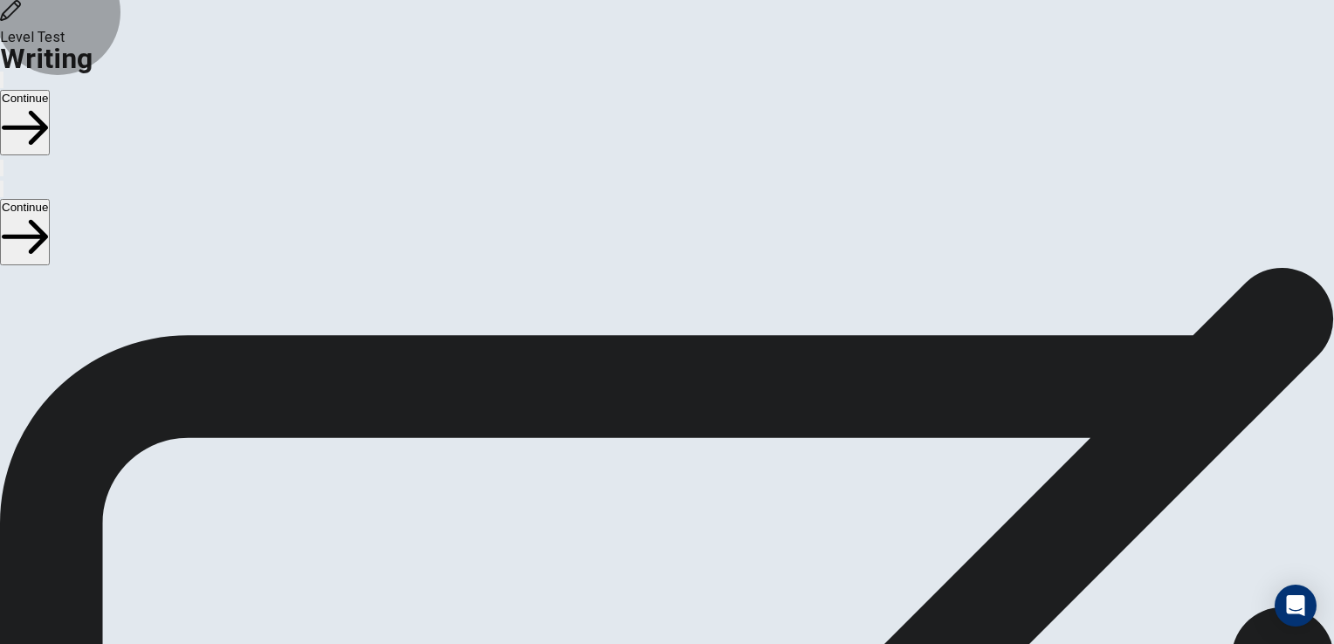
click at [50, 90] on button "Continue" at bounding box center [25, 122] width 50 height 65
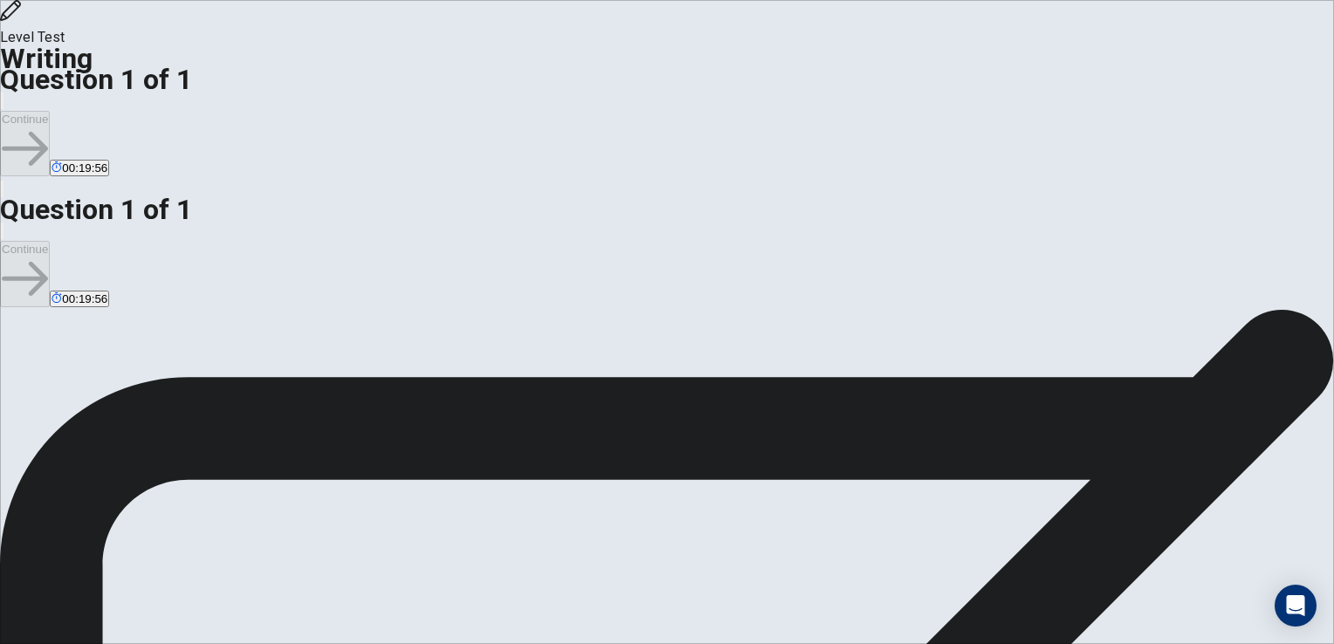
type textarea "**********"
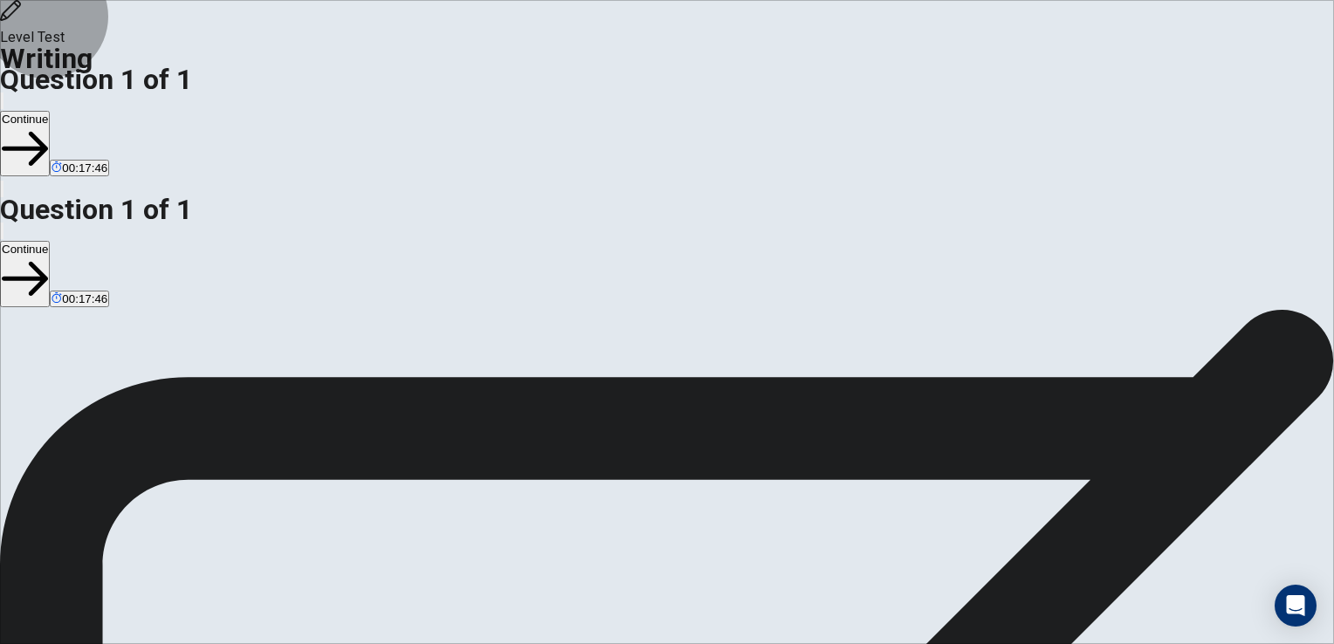
click at [50, 111] on button "Continue" at bounding box center [25, 143] width 50 height 65
